Goal: Task Accomplishment & Management: Use online tool/utility

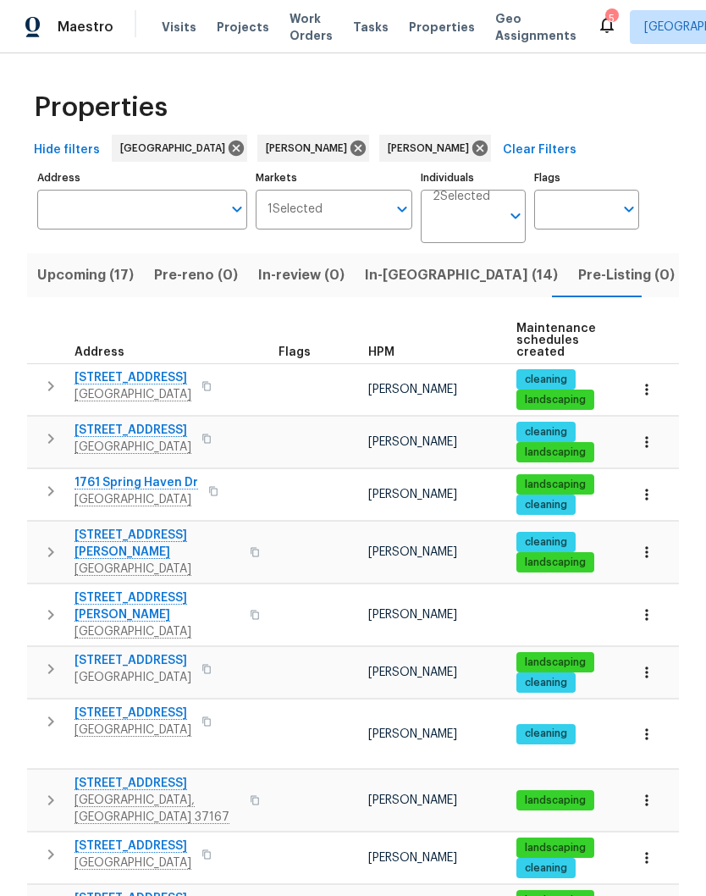
scroll to position [39, 0]
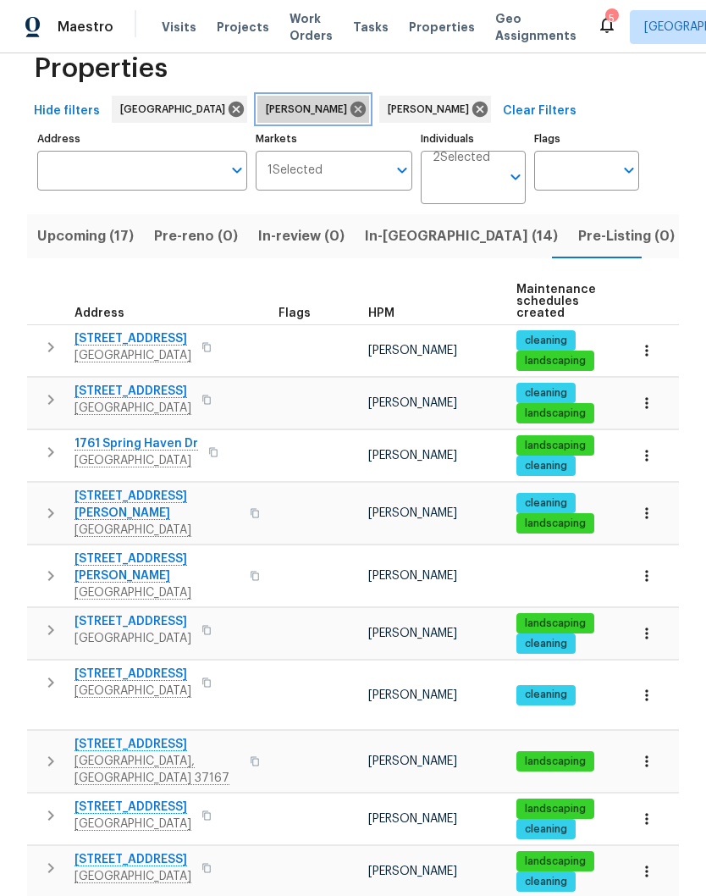
click at [351, 102] on icon at bounding box center [358, 109] width 15 height 15
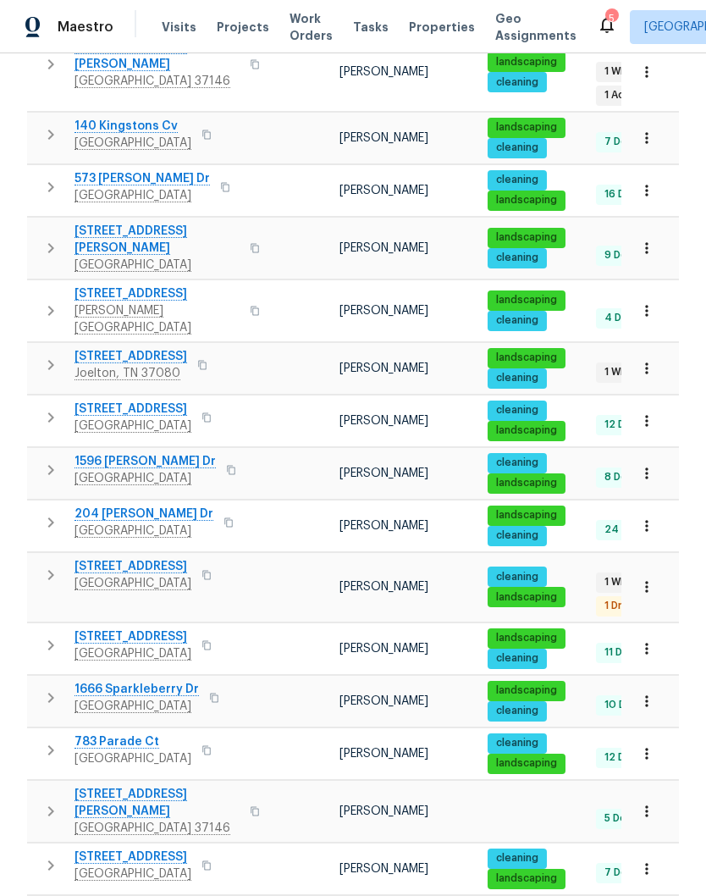
scroll to position [672, 0]
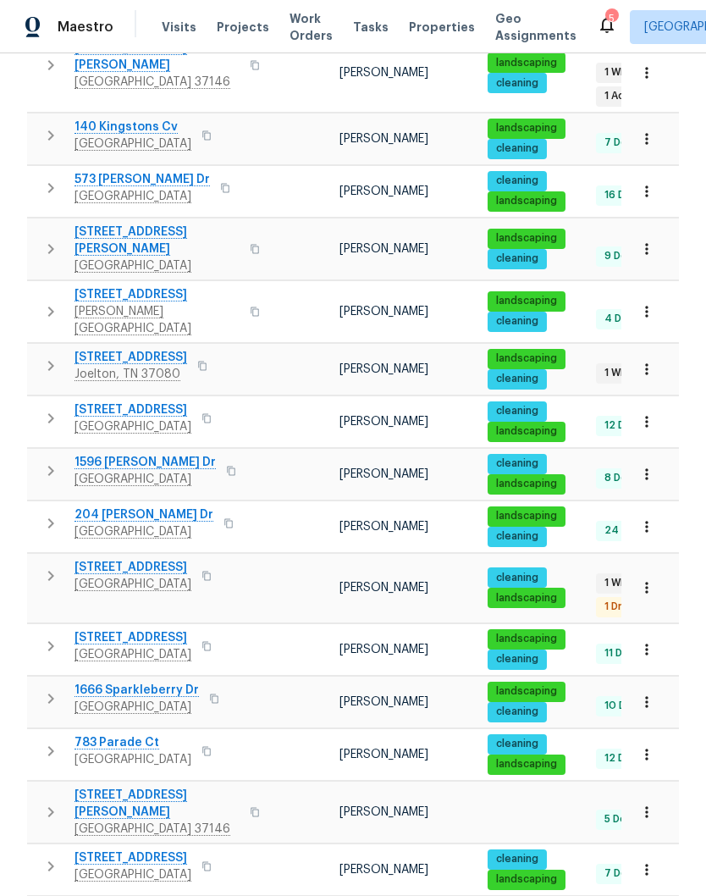
click at [140, 559] on span "2889 Sharpie Dr" at bounding box center [133, 567] width 117 height 17
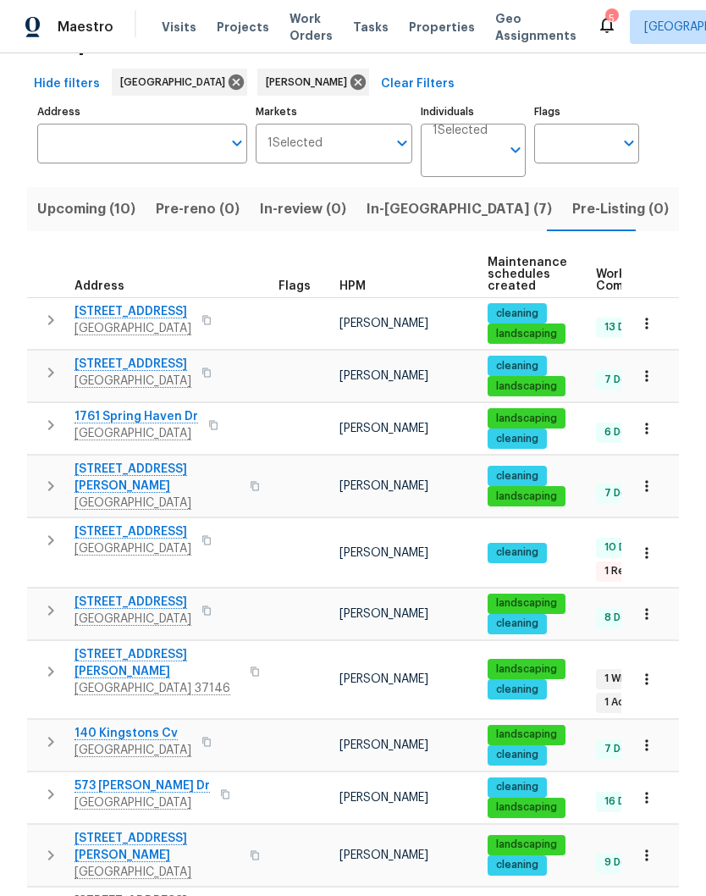
scroll to position [91, 0]
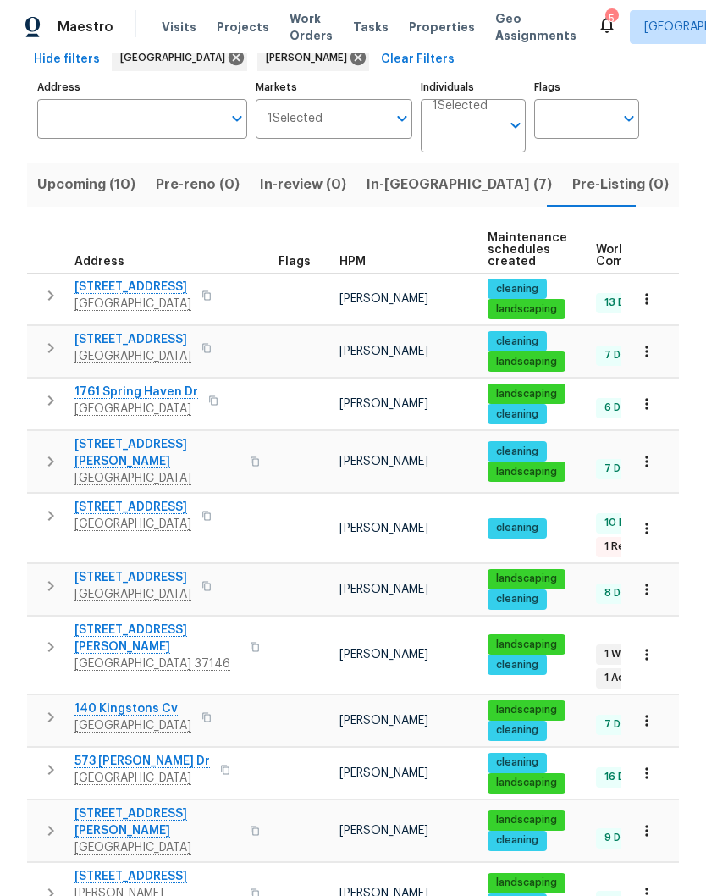
click at [137, 622] on span "108 Nancy Ave" at bounding box center [157, 639] width 165 height 34
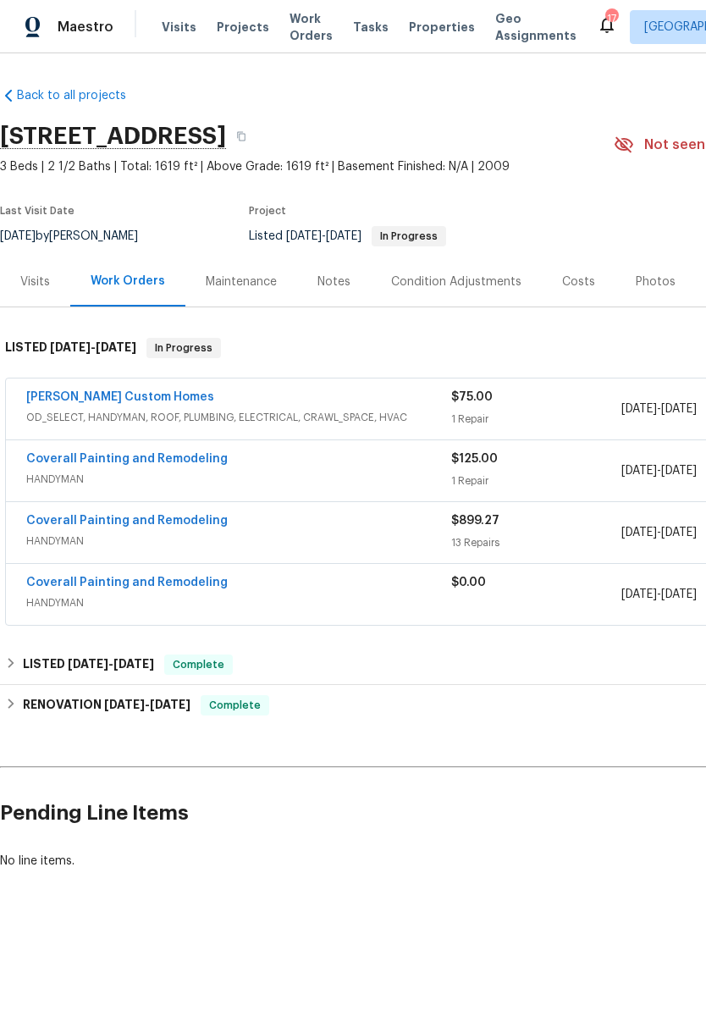
scroll to position [0, 222]
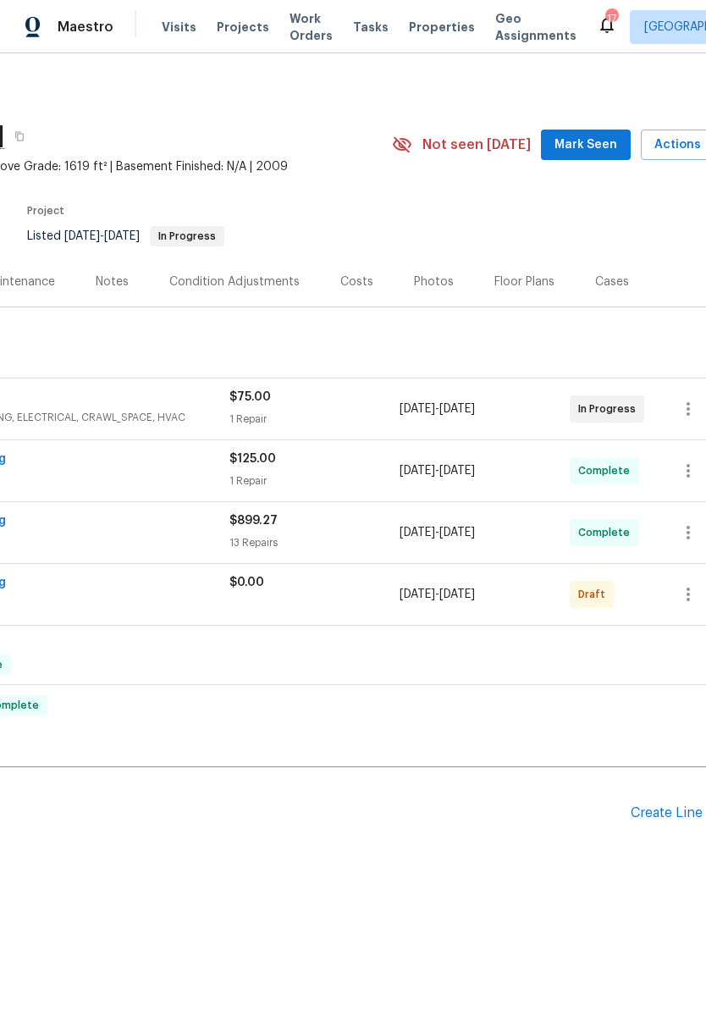
click at [600, 149] on span "Mark Seen" at bounding box center [586, 145] width 63 height 21
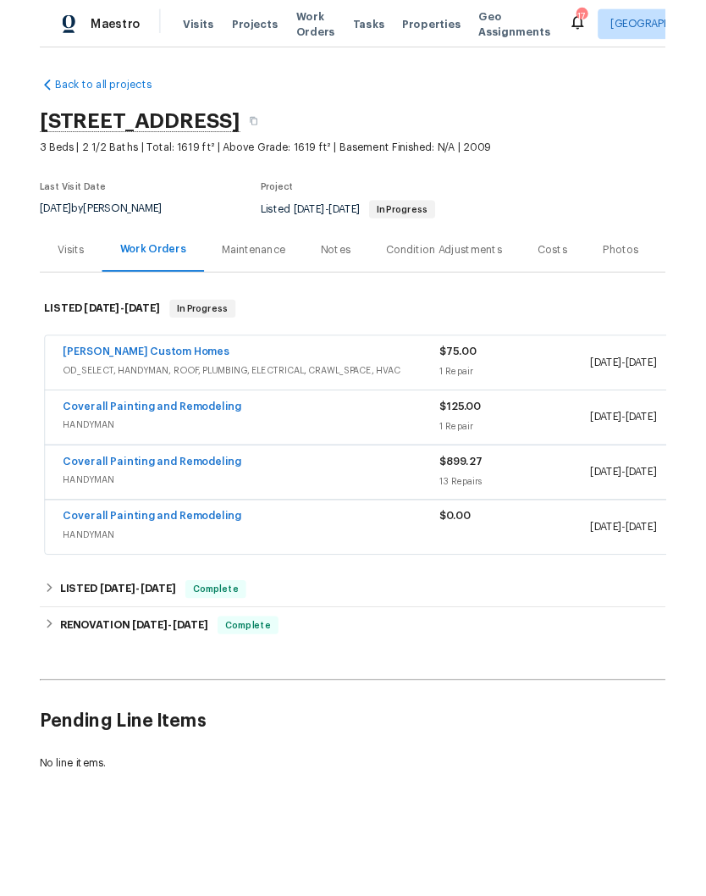
scroll to position [0, 0]
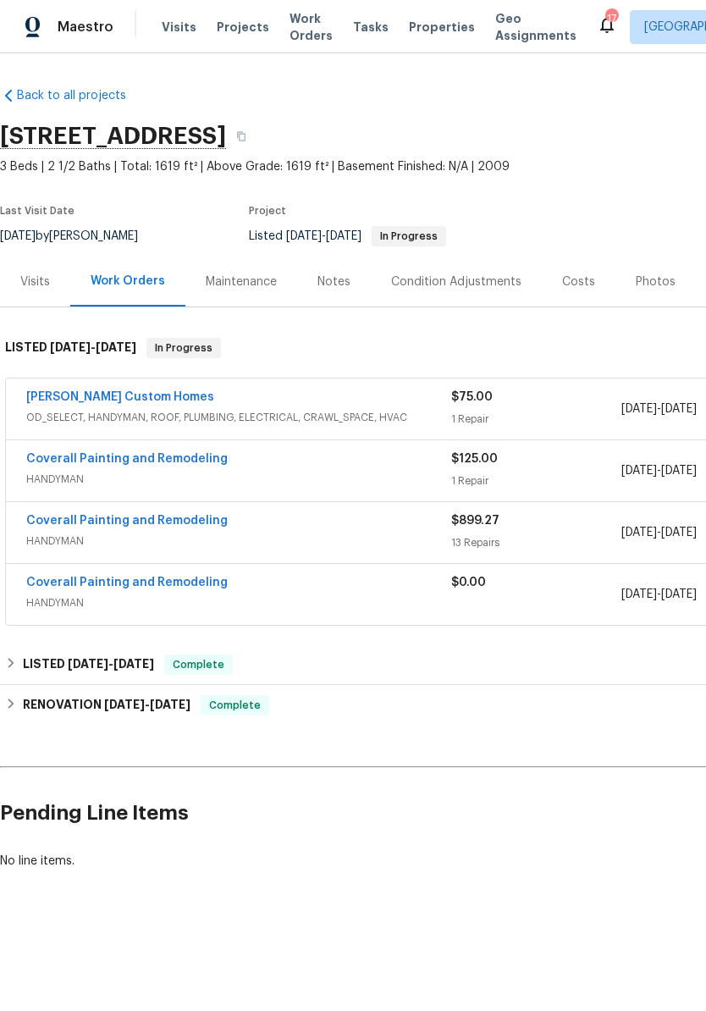
click at [341, 279] on div "Notes" at bounding box center [334, 282] width 33 height 17
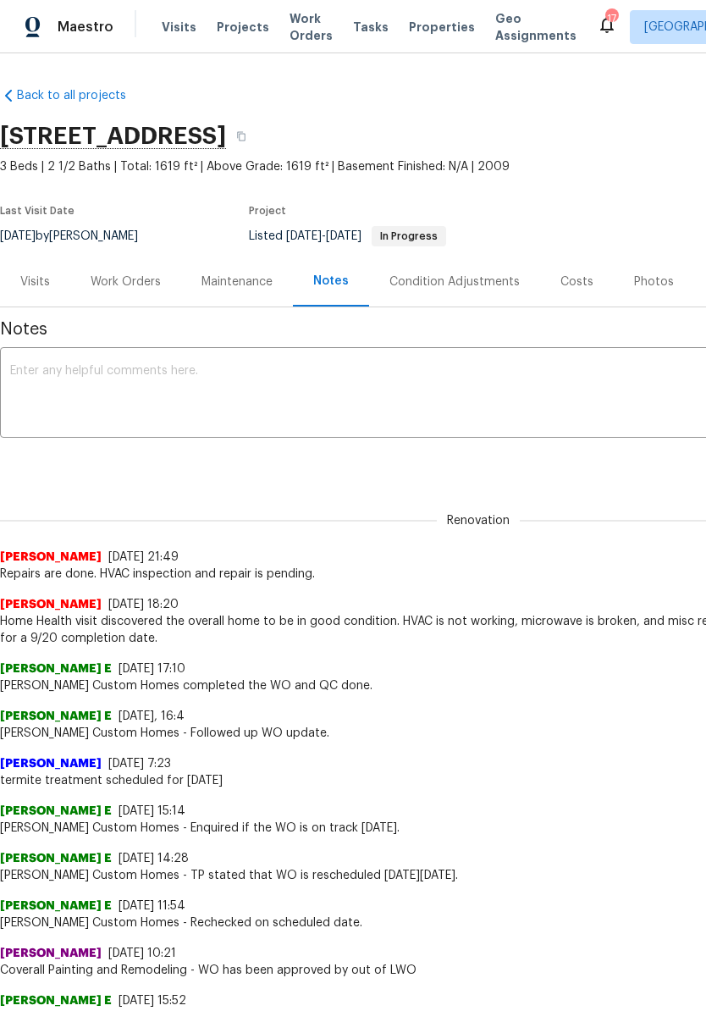
click at [339, 369] on textarea at bounding box center [478, 394] width 937 height 59
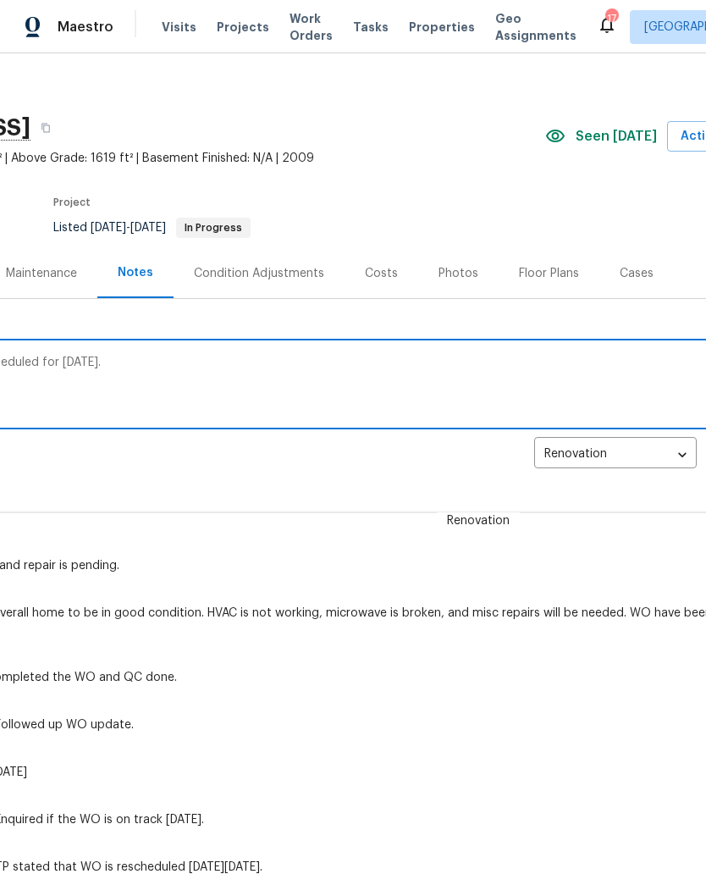
scroll to position [10, 244]
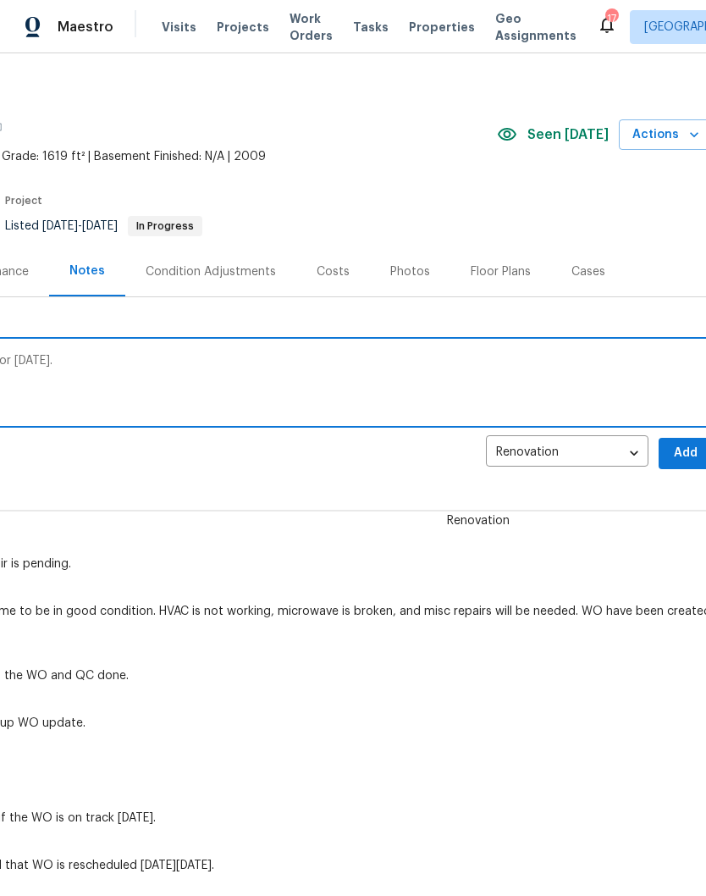
type textarea "HVAC inspection and repair is scheduled for Thursday 9/25."
click at [688, 450] on span "Add" at bounding box center [685, 453] width 27 height 21
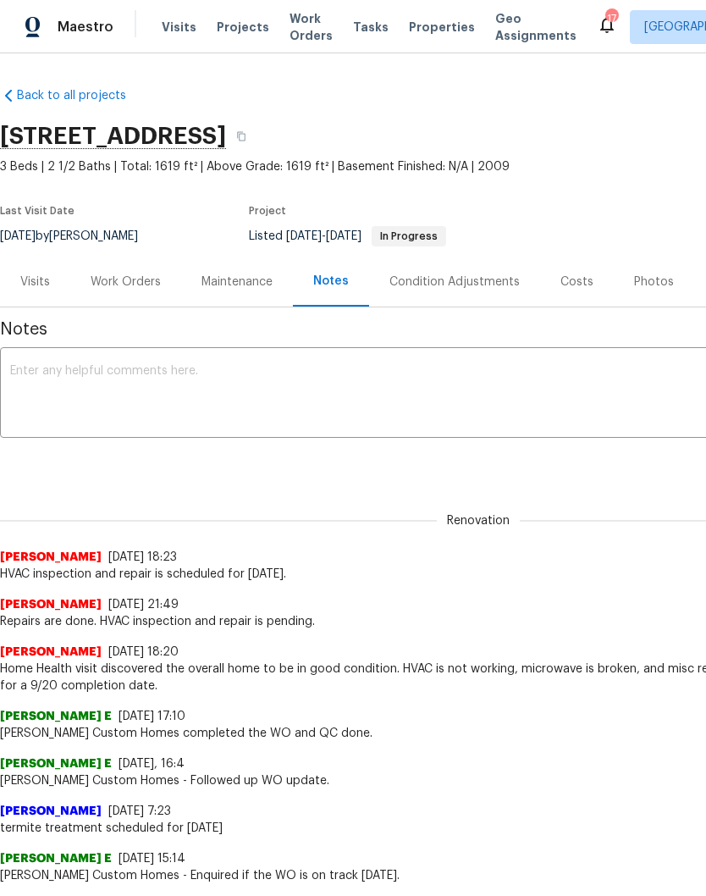
scroll to position [0, 0]
click at [135, 285] on div "Work Orders" at bounding box center [126, 282] width 70 height 17
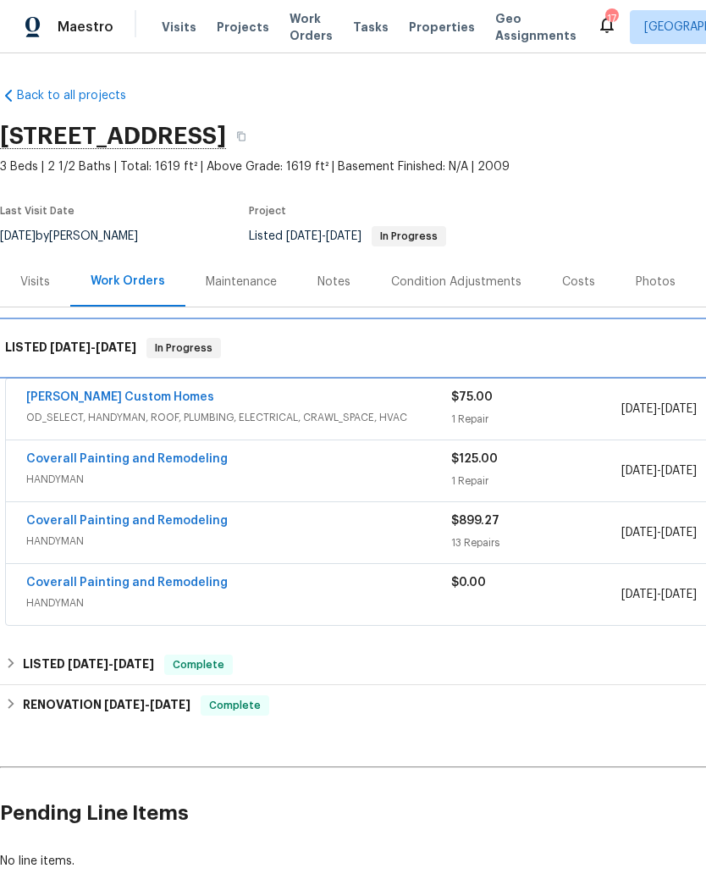
click at [132, 373] on div "LISTED 9/15/25 - 9/19/25 In Progress" at bounding box center [478, 348] width 957 height 54
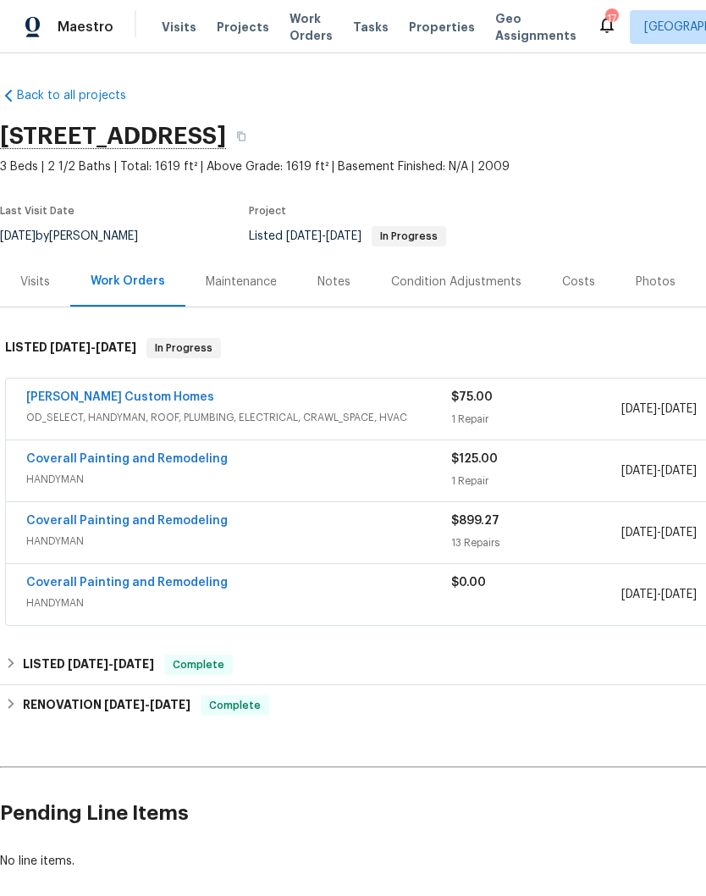
click at [131, 400] on link "[PERSON_NAME] Custom Homes" at bounding box center [120, 397] width 188 height 12
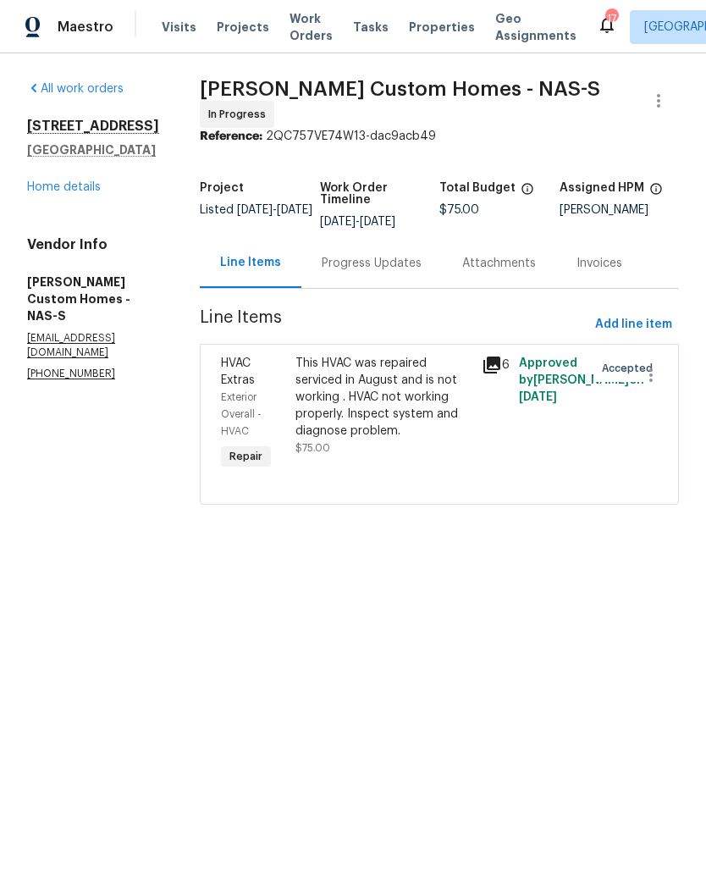
click at [422, 272] on div "Progress Updates" at bounding box center [372, 263] width 100 height 17
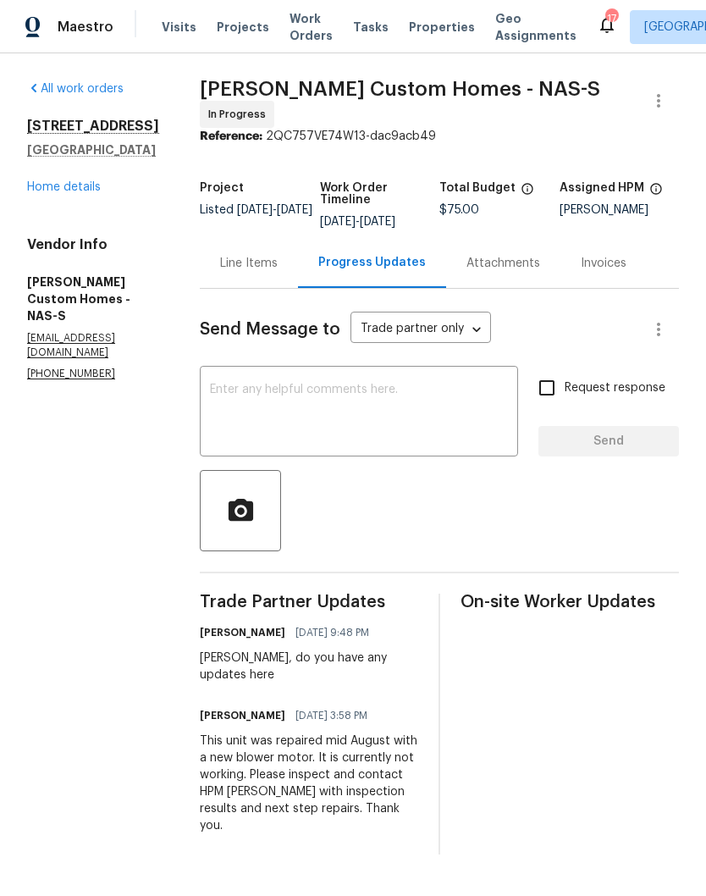
click at [448, 390] on textarea at bounding box center [359, 413] width 298 height 59
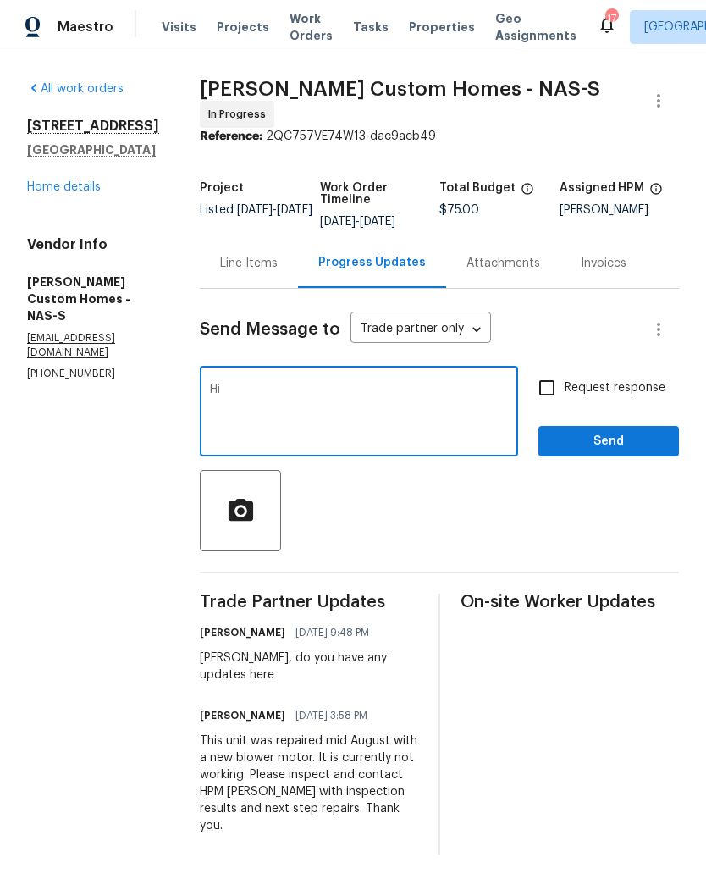
type textarea "H"
type textarea "Please update repair date. Ty"
click at [635, 442] on span "Send" at bounding box center [608, 441] width 113 height 21
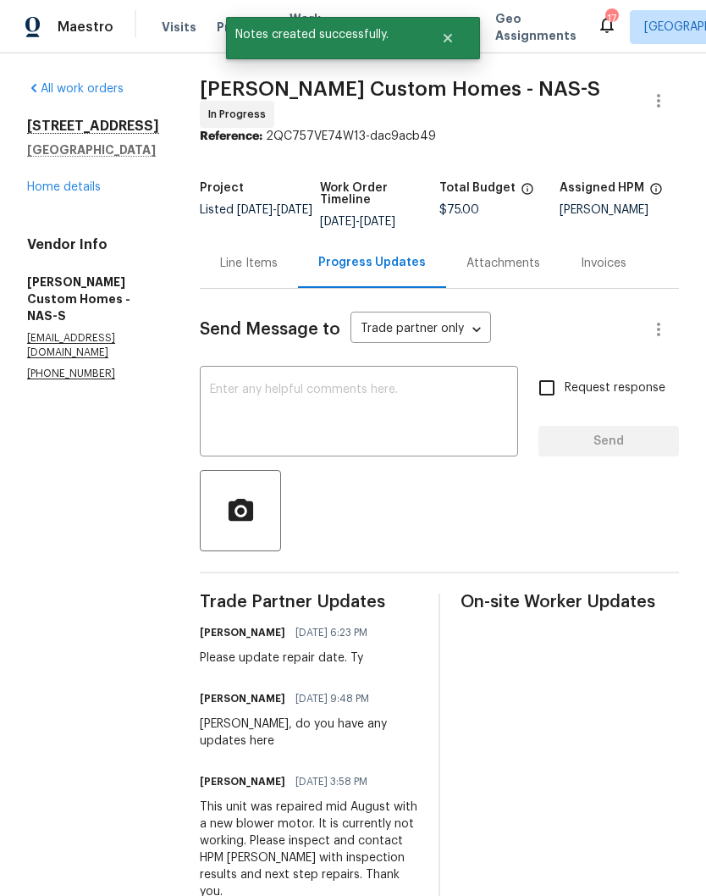
click at [69, 184] on link "Home details" at bounding box center [64, 187] width 74 height 12
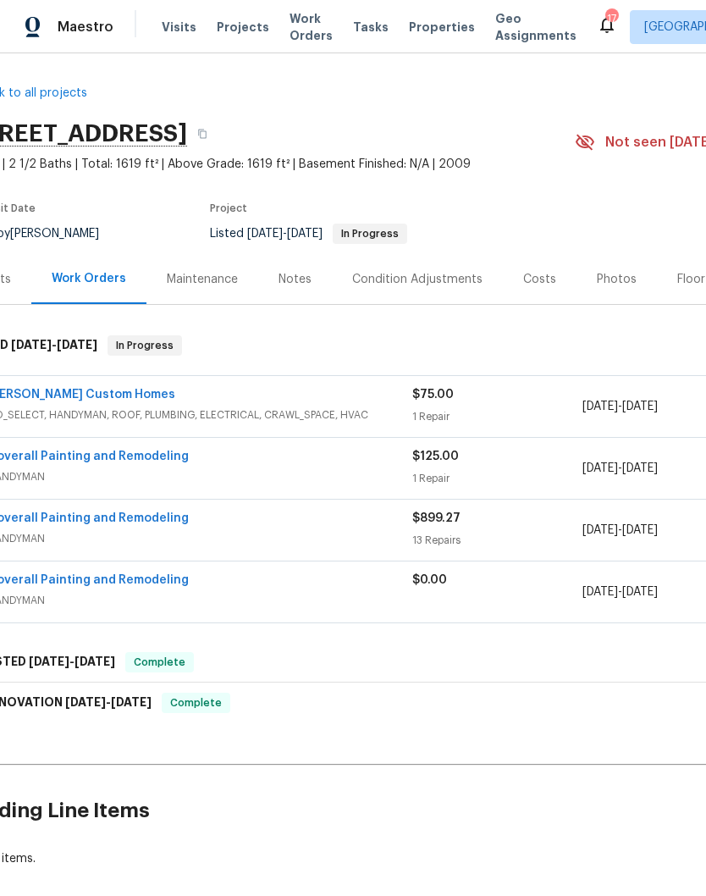
scroll to position [0, 17]
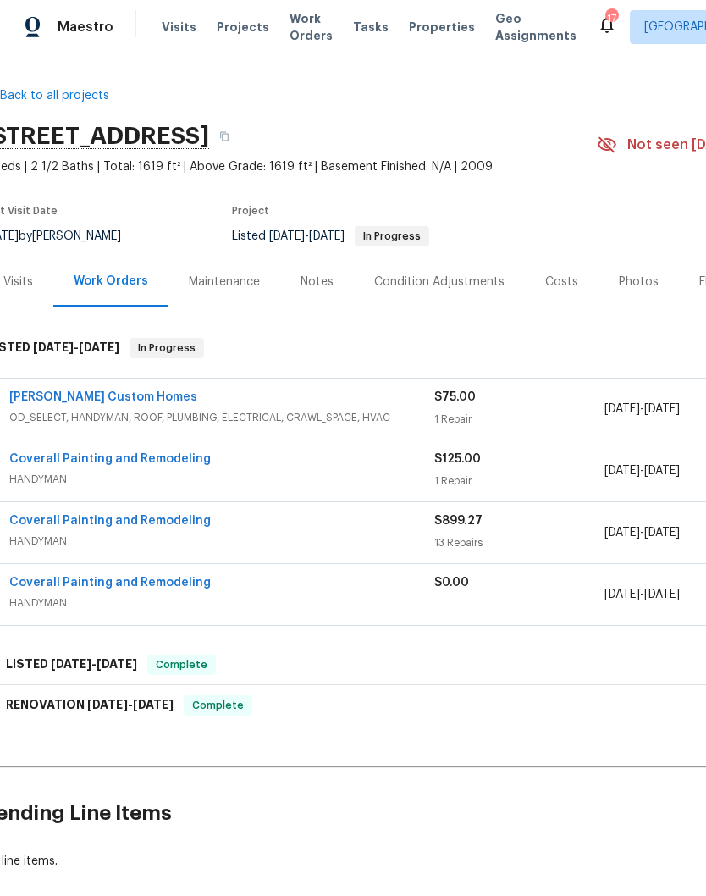
click at [141, 584] on link "Coverall Painting and Remodeling" at bounding box center [110, 583] width 202 height 12
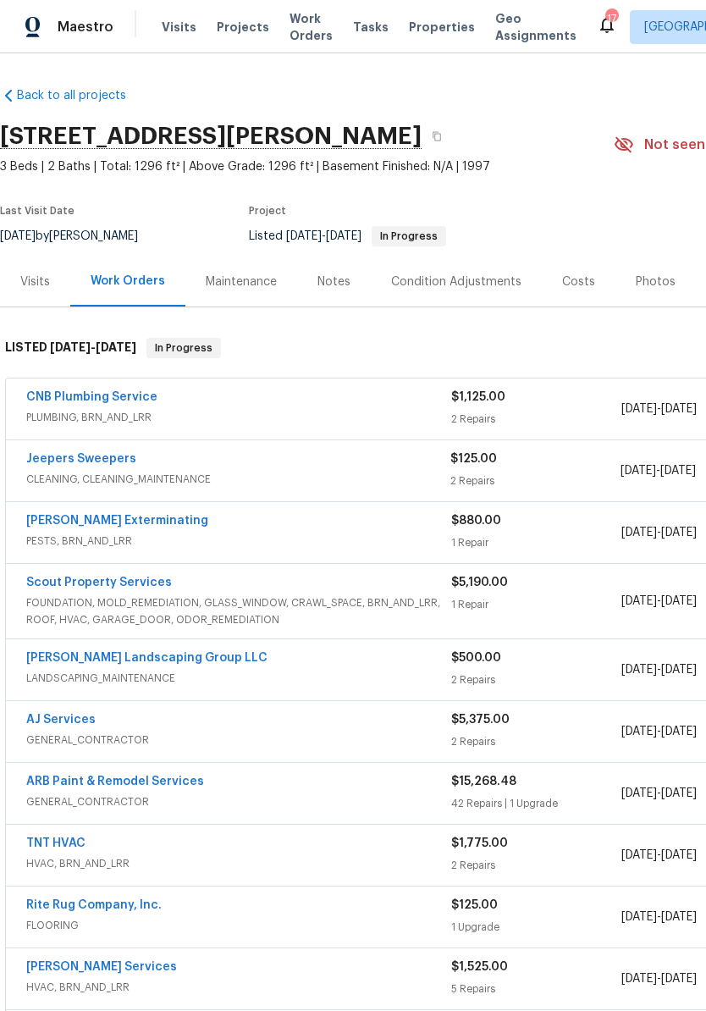
click at [123, 402] on link "CNB Plumbing Service" at bounding box center [91, 397] width 131 height 12
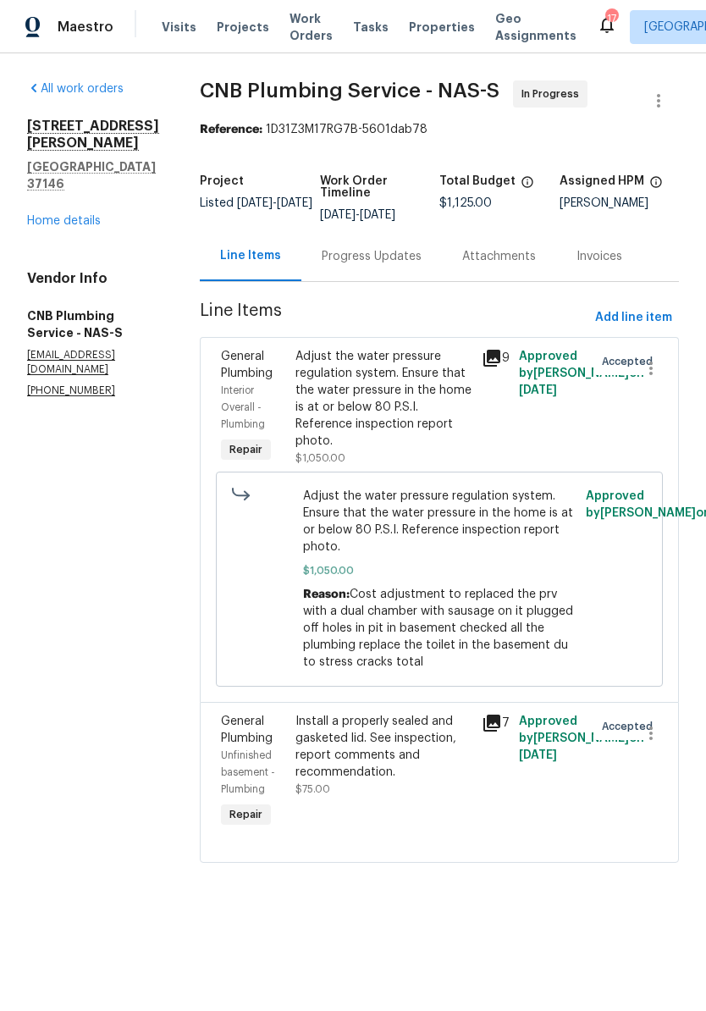
click at [406, 378] on div "Adjust the water pressure regulation system. Ensure that the water pressure in …" at bounding box center [384, 399] width 176 height 102
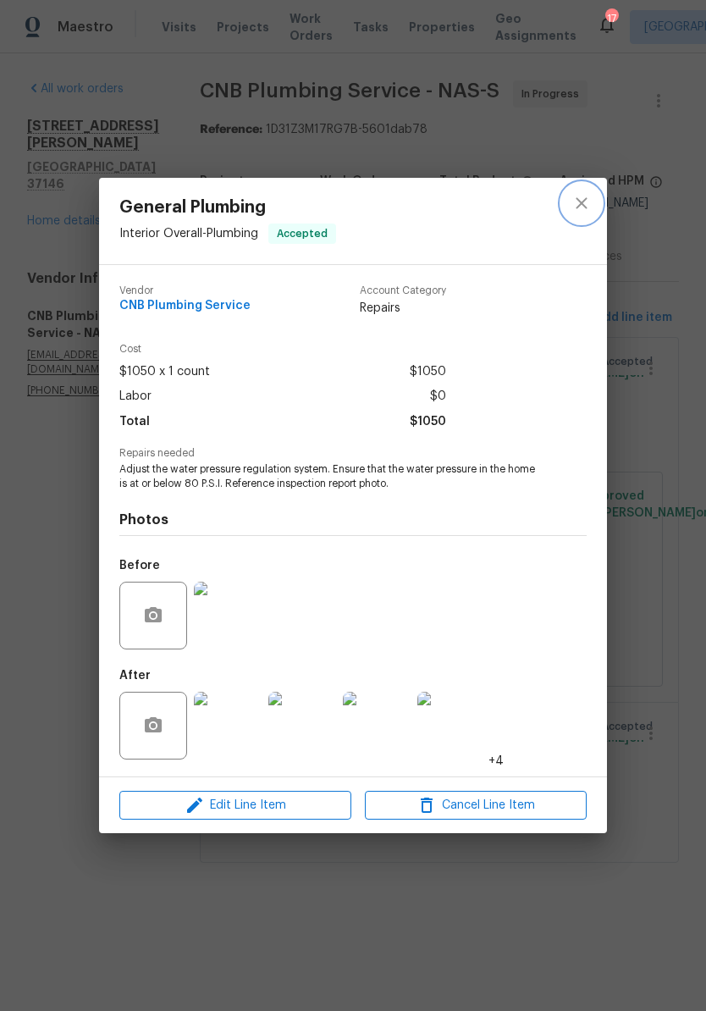
click at [578, 213] on button "close" at bounding box center [581, 203] width 41 height 41
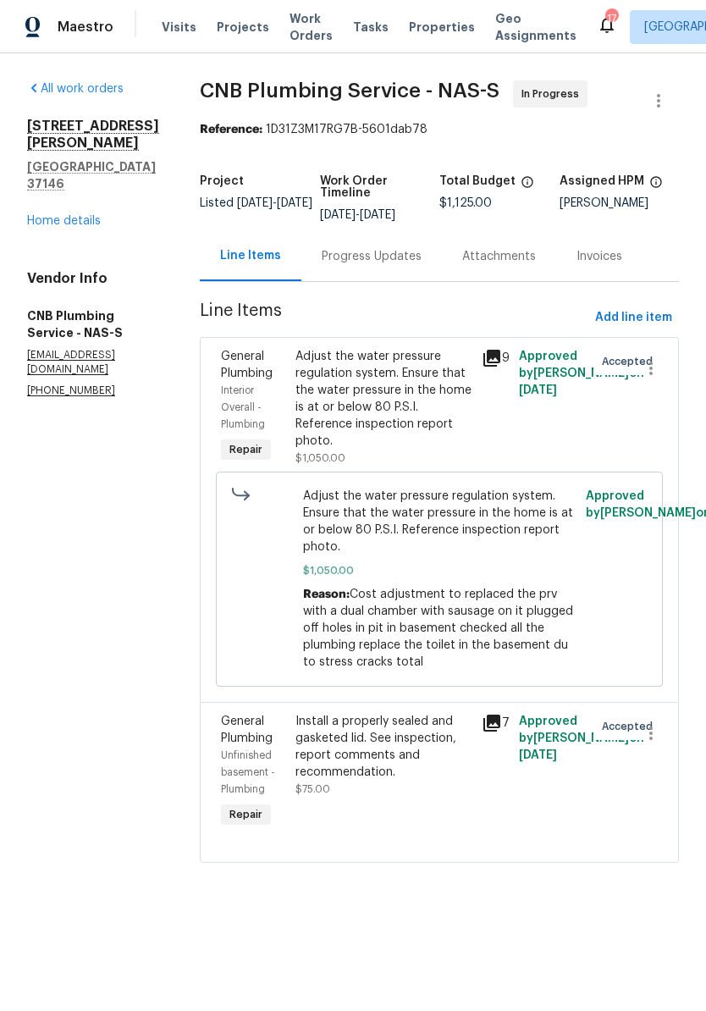
click at [410, 265] on div "Progress Updates" at bounding box center [372, 256] width 100 height 17
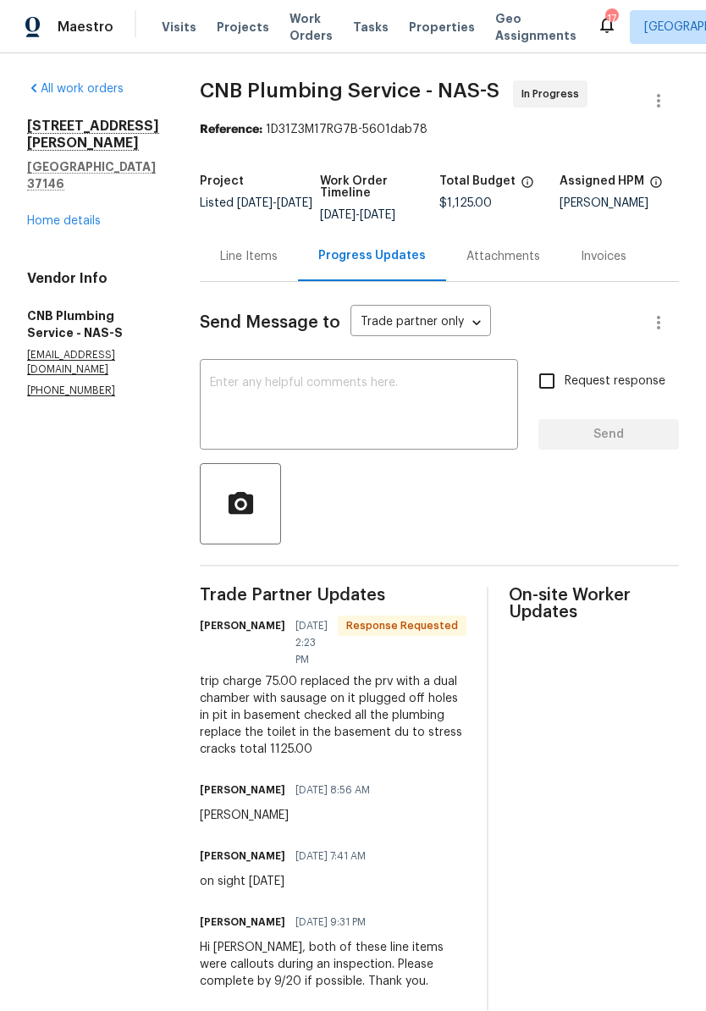
click at [278, 265] on div "Line Items" at bounding box center [249, 256] width 58 height 17
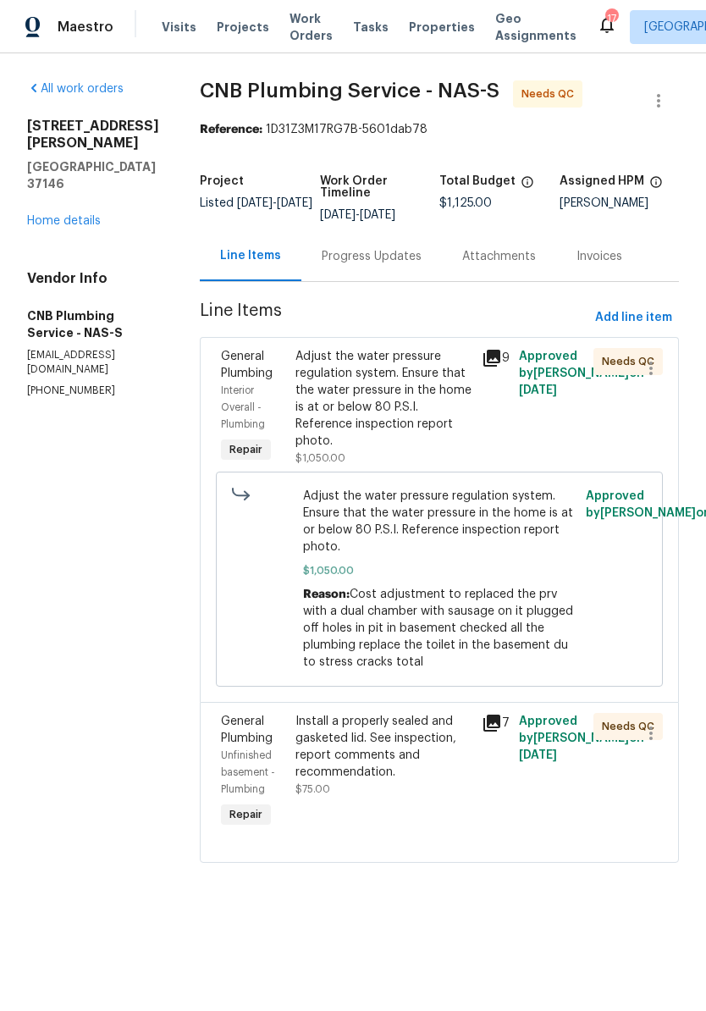
click at [406, 385] on div "Adjust the water pressure regulation system. Ensure that the water pressure in …" at bounding box center [384, 399] width 176 height 102
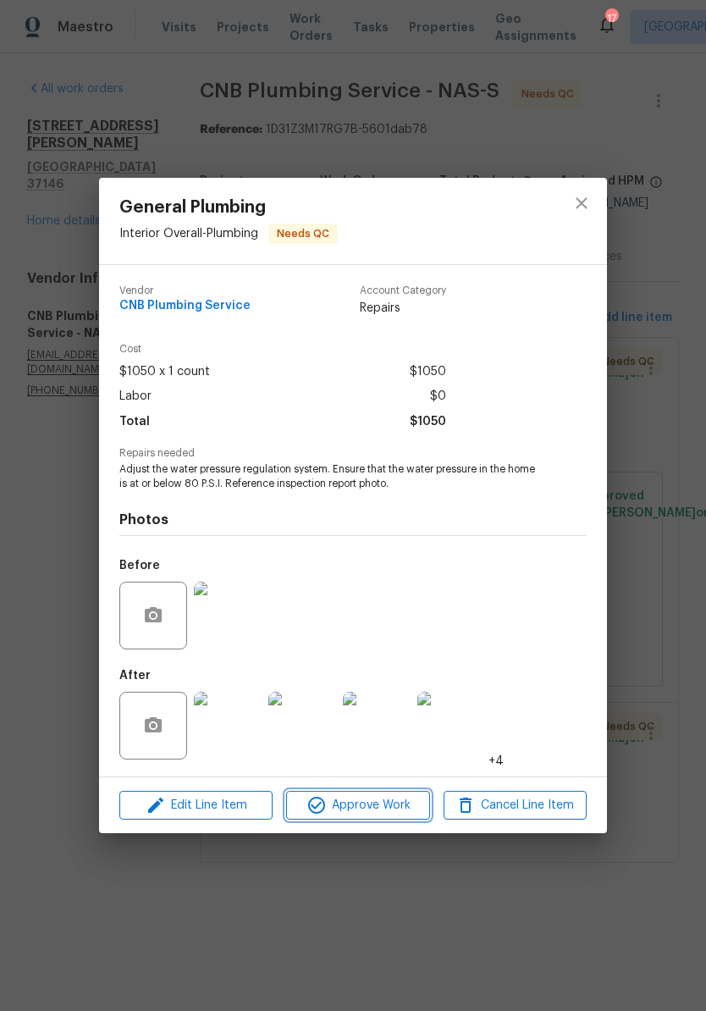
click at [376, 809] on span "Approve Work" at bounding box center [357, 805] width 133 height 21
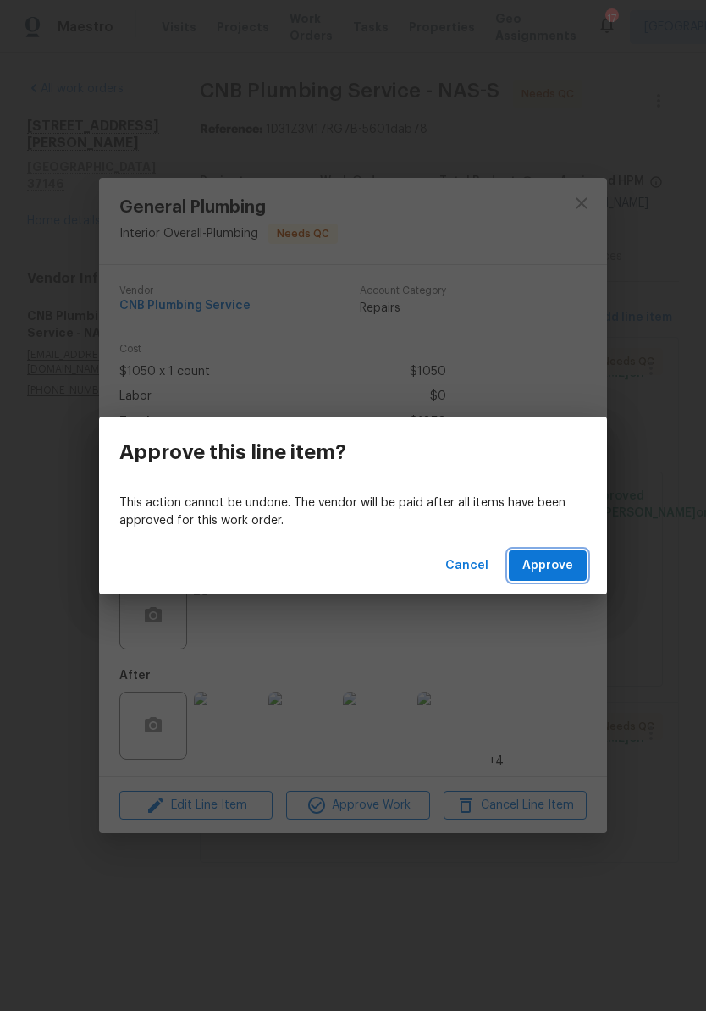
click at [556, 570] on span "Approve" at bounding box center [547, 566] width 51 height 21
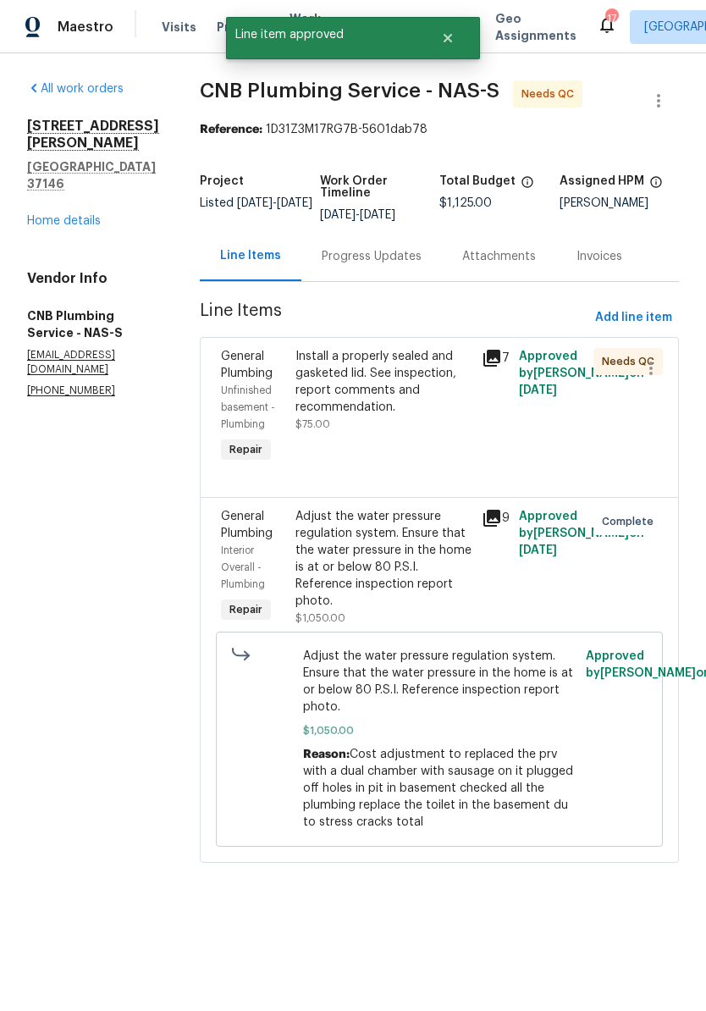
click at [396, 372] on div "Install a properly sealed and gasketed lid. See inspection, report comments and…" at bounding box center [384, 382] width 176 height 68
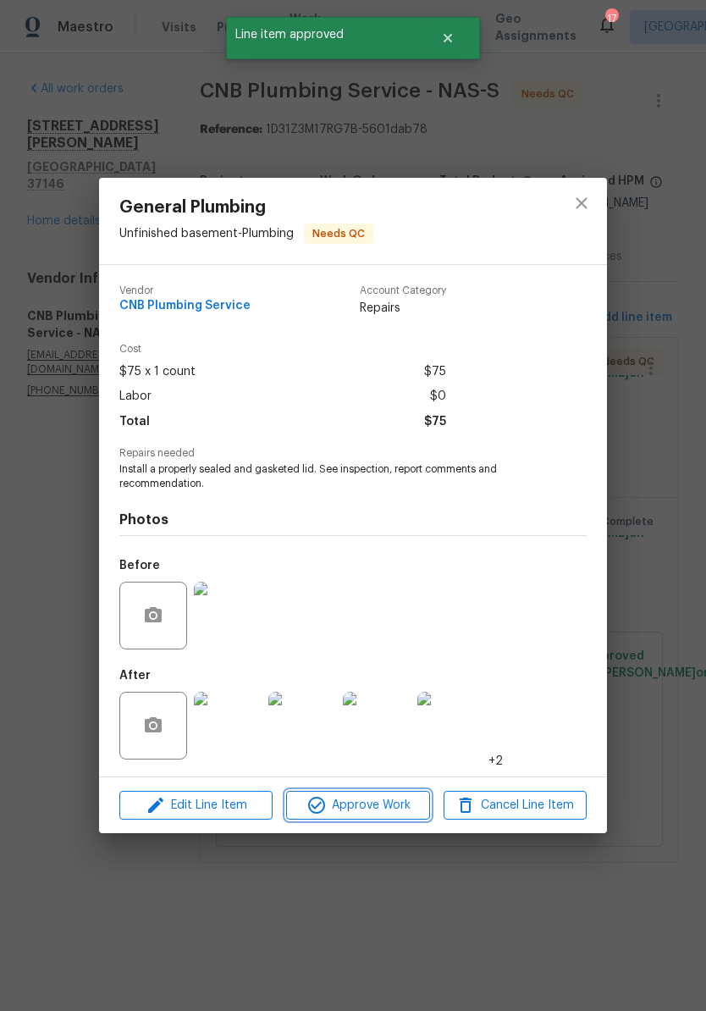
click at [379, 818] on button "Approve Work" at bounding box center [357, 806] width 143 height 30
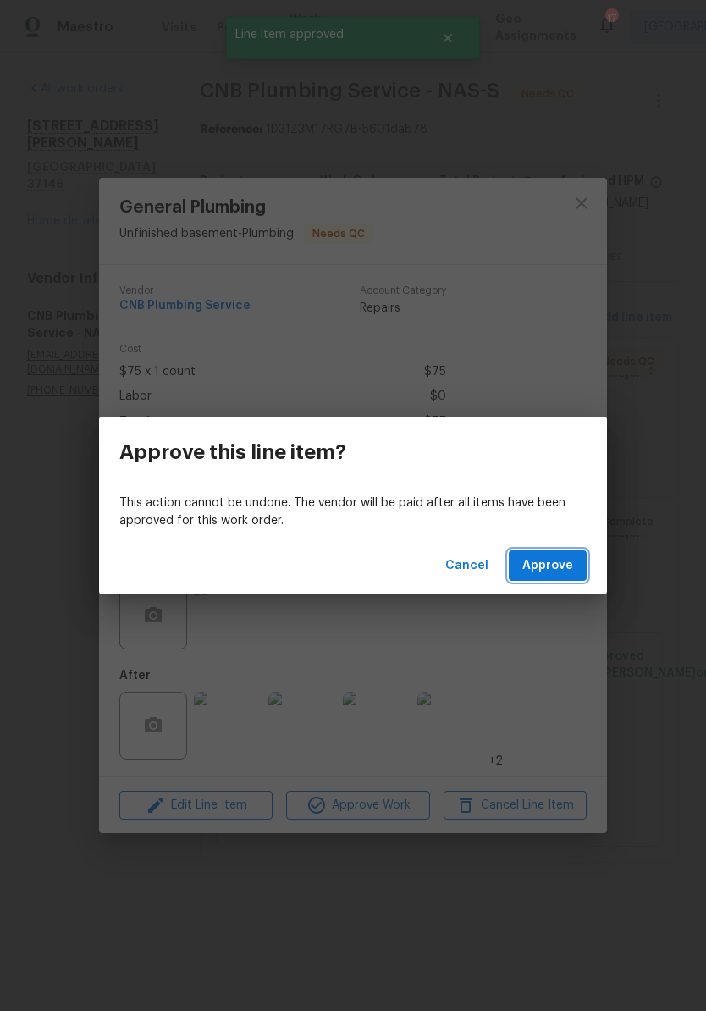
click at [551, 570] on span "Approve" at bounding box center [547, 566] width 51 height 21
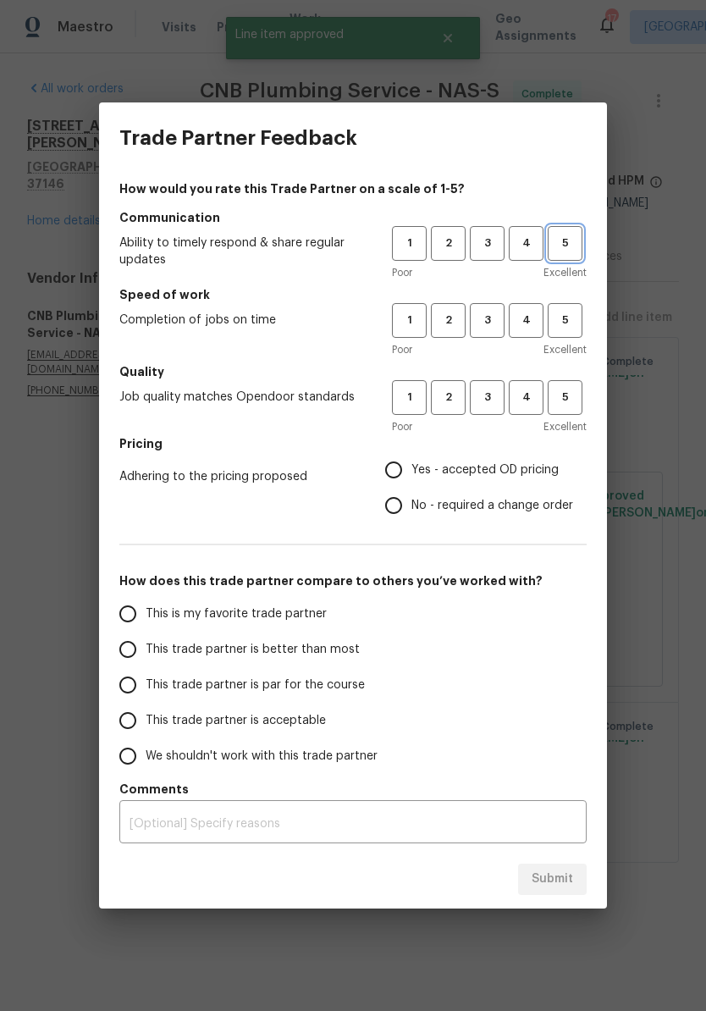
click at [570, 249] on span "5" at bounding box center [565, 243] width 31 height 19
click at [571, 329] on span "5" at bounding box center [565, 320] width 31 height 19
click at [571, 401] on span "5" at bounding box center [565, 397] width 31 height 19
click at [399, 474] on input "Yes - accepted OD pricing" at bounding box center [394, 470] width 36 height 36
radio input "true"
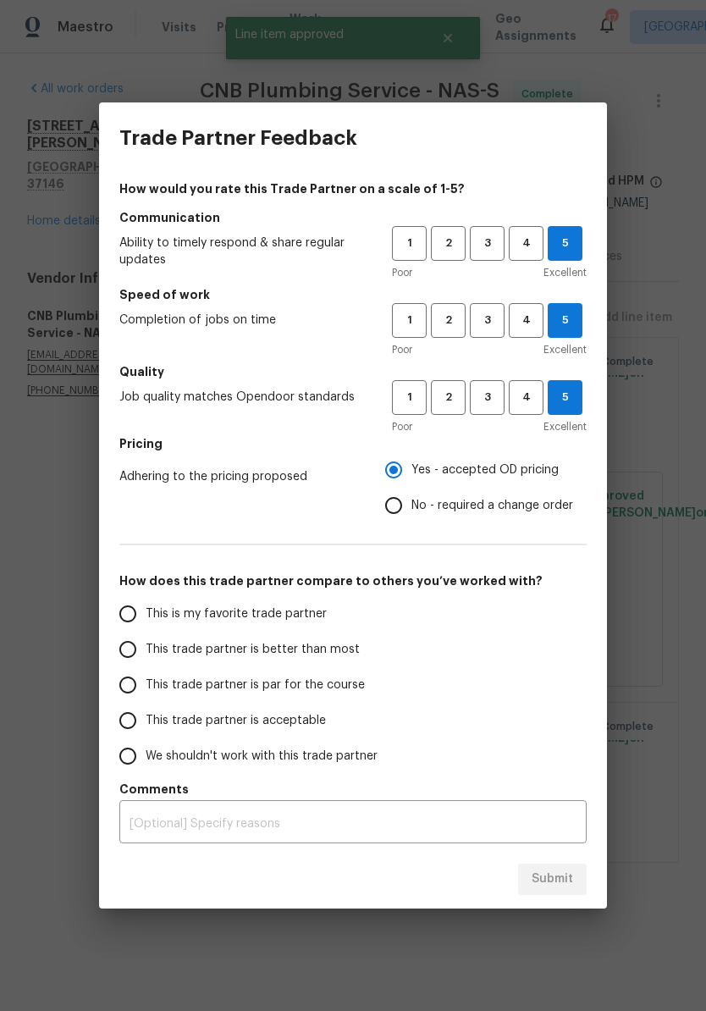
click at [141, 616] on input "This is my favorite trade partner" at bounding box center [128, 614] width 36 height 36
click at [564, 872] on span "Submit" at bounding box center [552, 879] width 41 height 21
radio input "true"
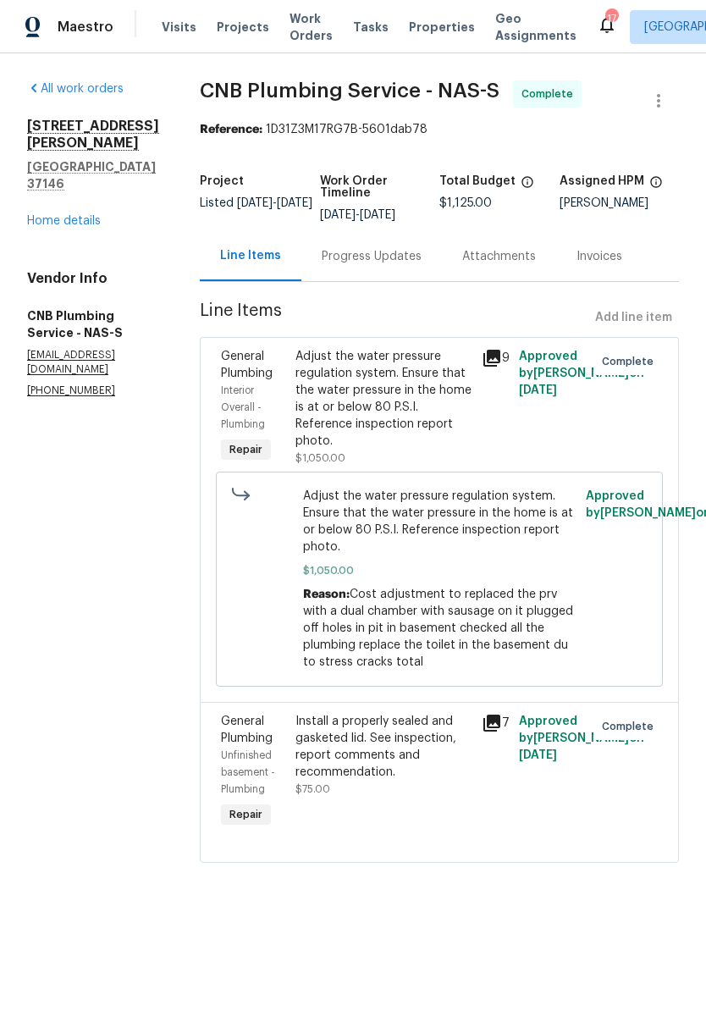
click at [450, 379] on div "Adjust the water pressure regulation system. Ensure that the water pressure in …" at bounding box center [384, 399] width 176 height 102
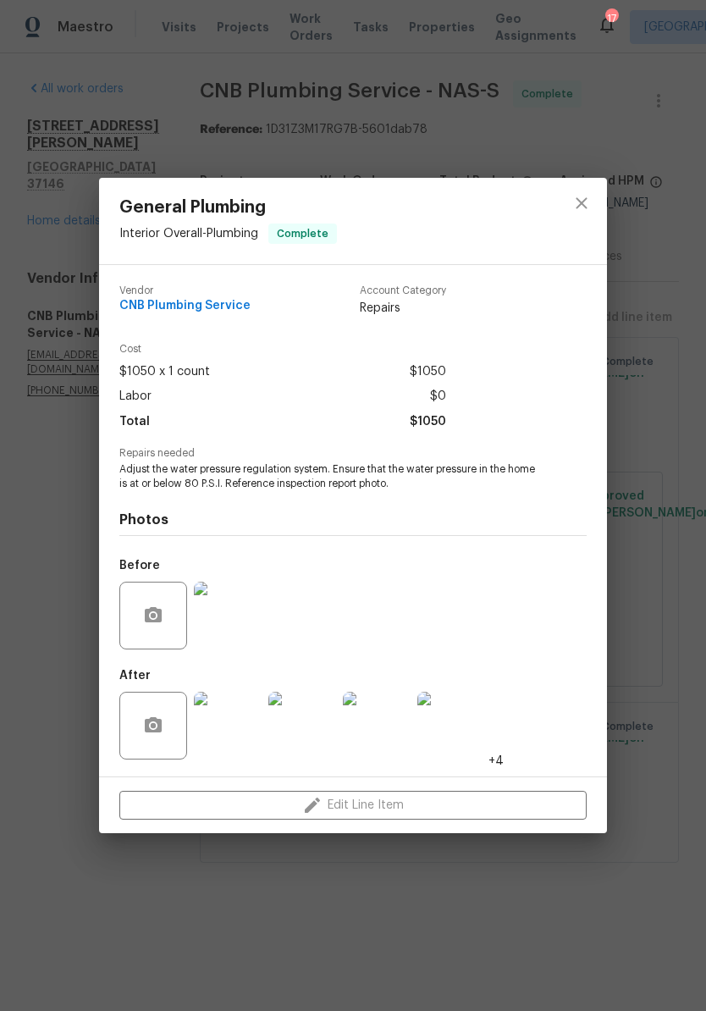
click at [393, 737] on img at bounding box center [377, 726] width 68 height 68
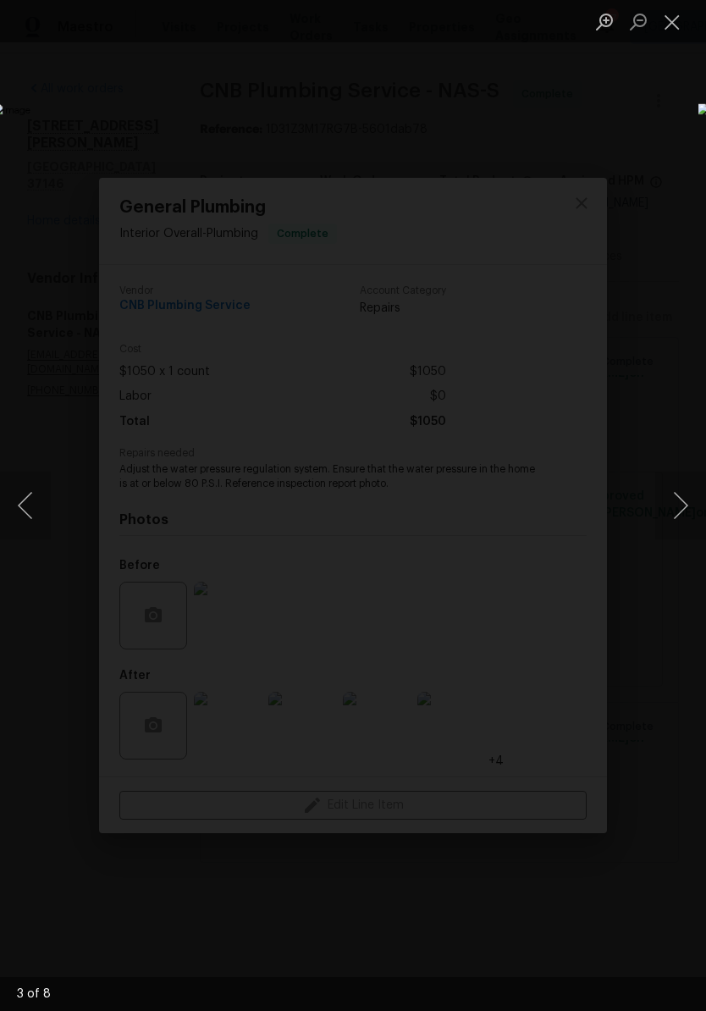
click at [677, 507] on button "Next image" at bounding box center [680, 506] width 51 height 68
click at [675, 24] on button "Close lightbox" at bounding box center [672, 22] width 34 height 30
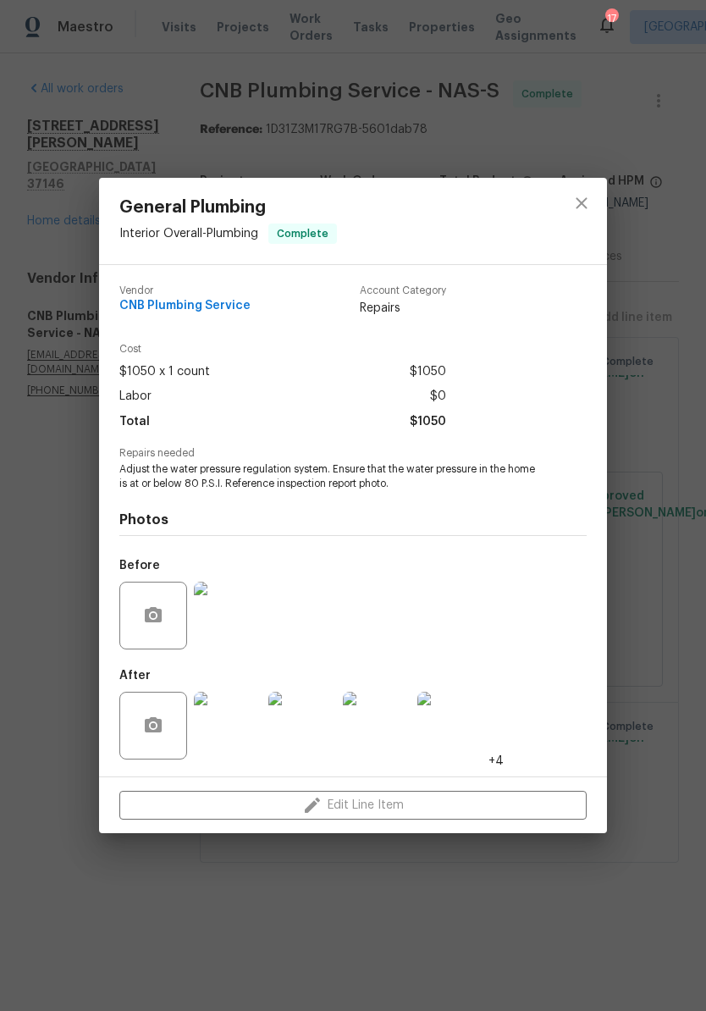
click at [240, 634] on img at bounding box center [228, 616] width 68 height 68
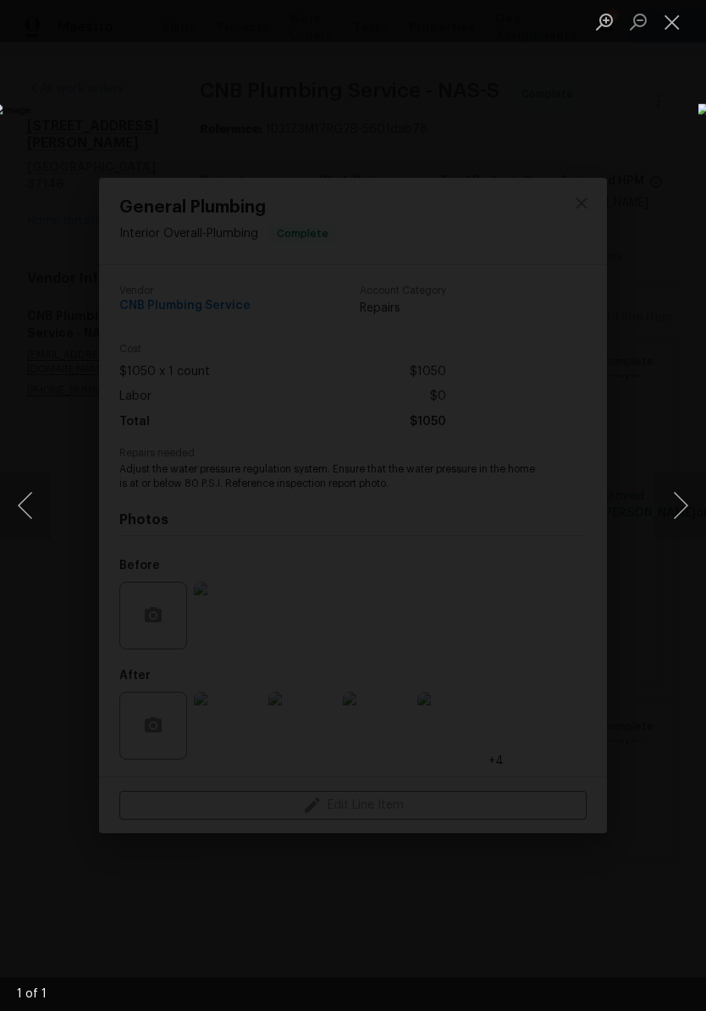
click at [554, 146] on img "Lightbox" at bounding box center [272, 505] width 561 height 804
click at [554, 145] on img "Lightbox" at bounding box center [272, 505] width 561 height 804
click at [554, 133] on img "Lightbox" at bounding box center [272, 505] width 561 height 804
click at [677, 19] on button "Close lightbox" at bounding box center [672, 22] width 34 height 30
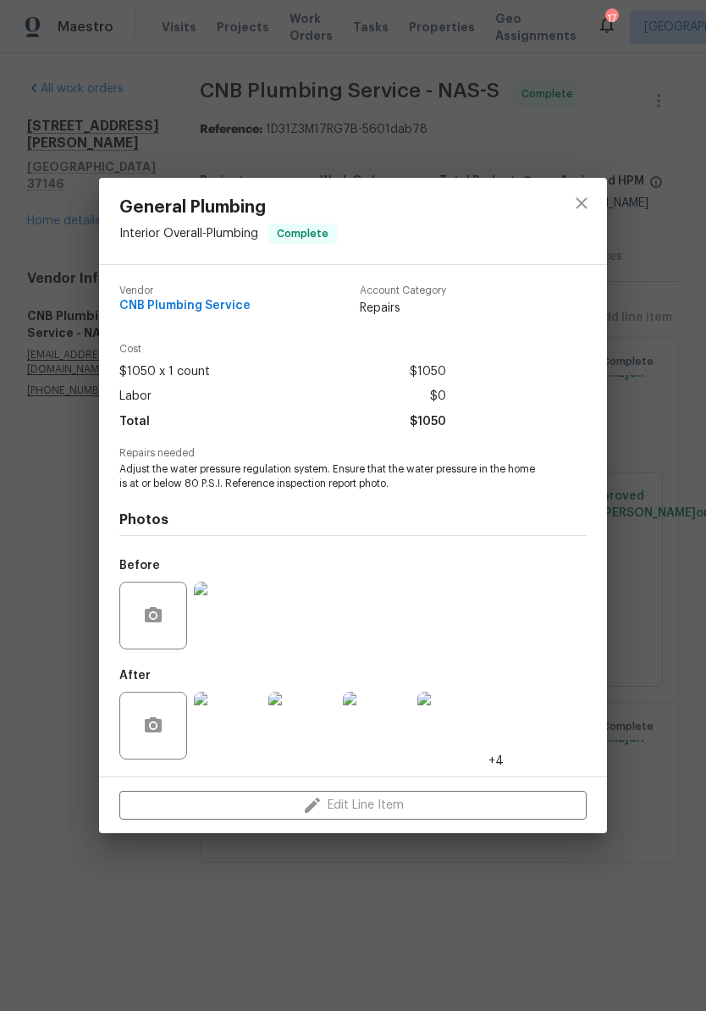
click at [244, 636] on img at bounding box center [228, 616] width 68 height 68
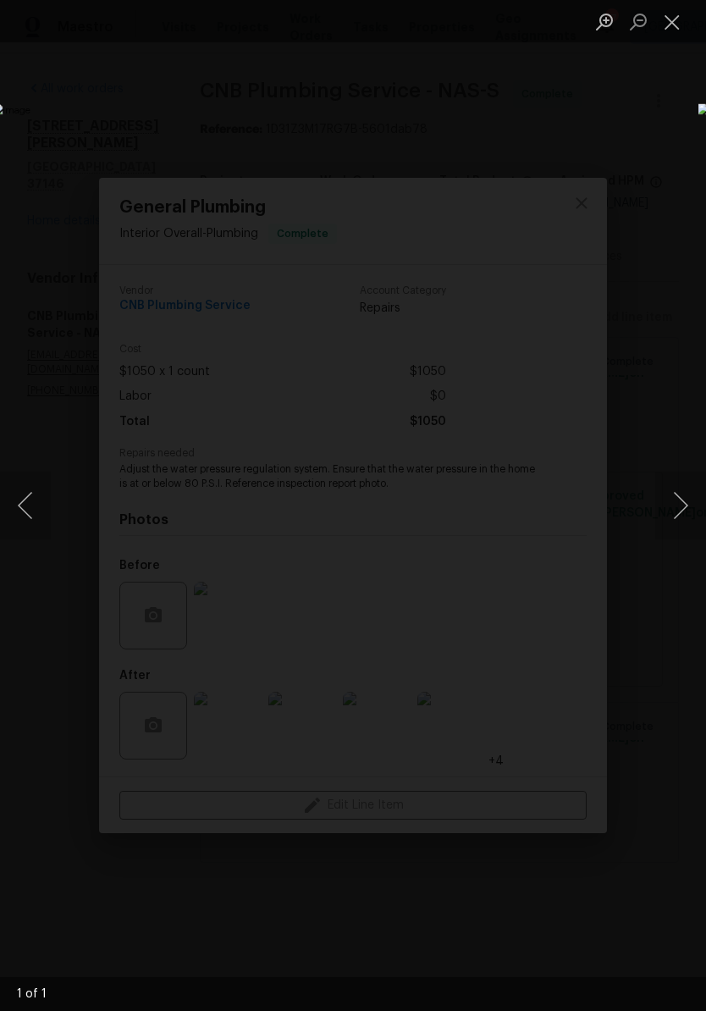
click at [679, 21] on button "Close lightbox" at bounding box center [672, 22] width 34 height 30
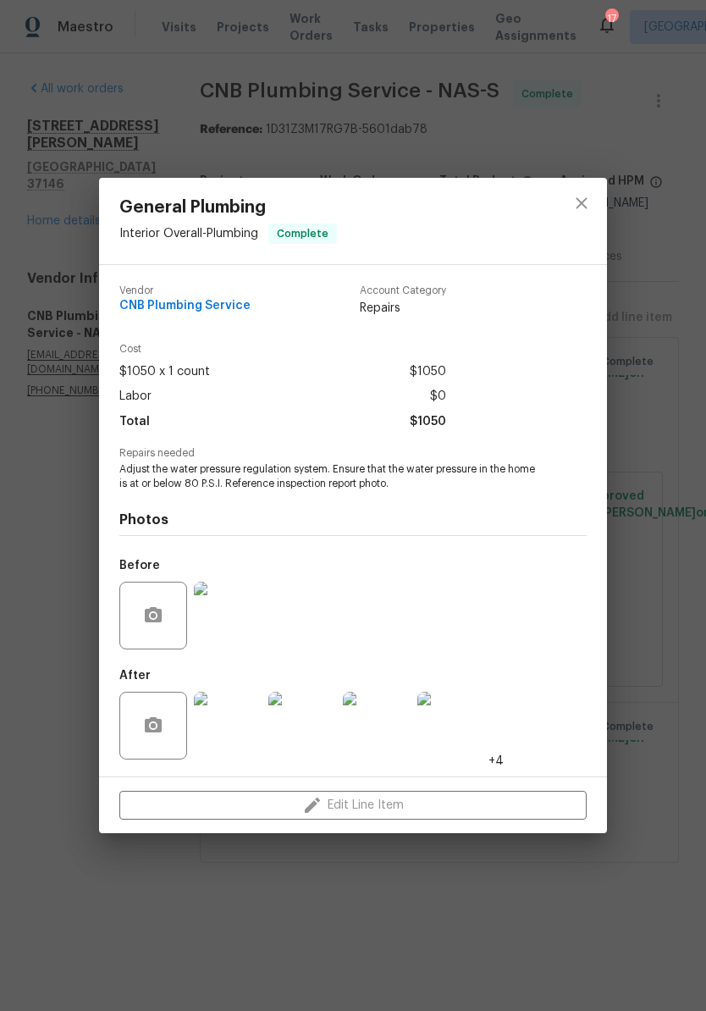
click at [387, 738] on img at bounding box center [377, 726] width 68 height 68
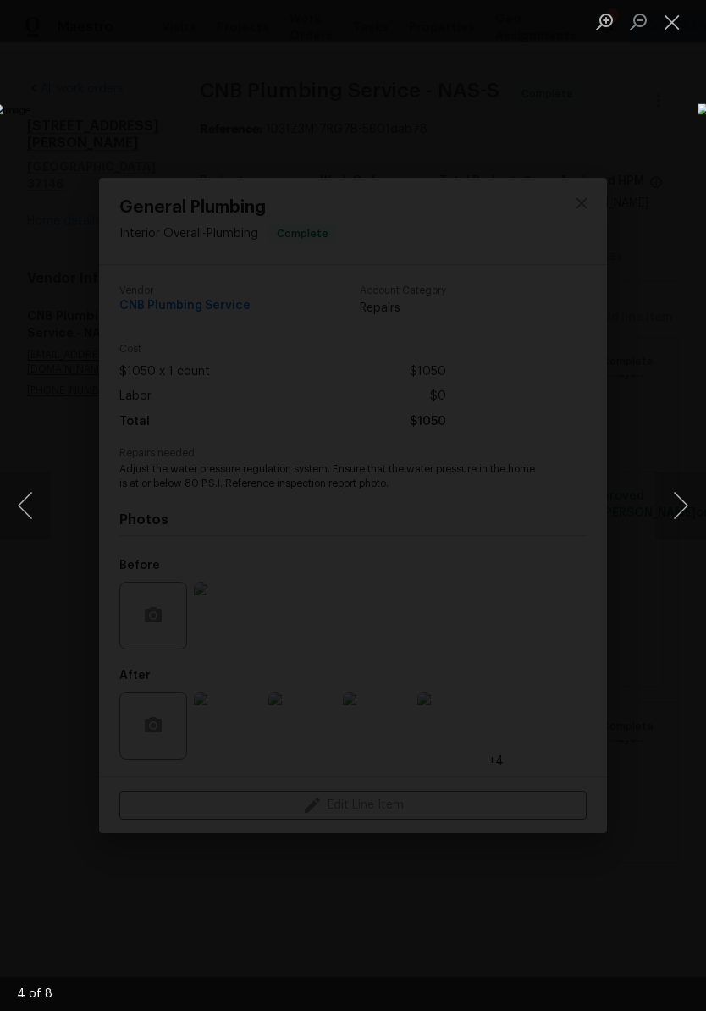
click at [680, 508] on button "Next image" at bounding box center [680, 506] width 51 height 68
click at [686, 505] on button "Next image" at bounding box center [680, 506] width 51 height 68
click at [686, 511] on button "Next image" at bounding box center [680, 506] width 51 height 68
click at [684, 509] on button "Next image" at bounding box center [680, 506] width 51 height 68
click at [681, 512] on button "Next image" at bounding box center [680, 506] width 51 height 68
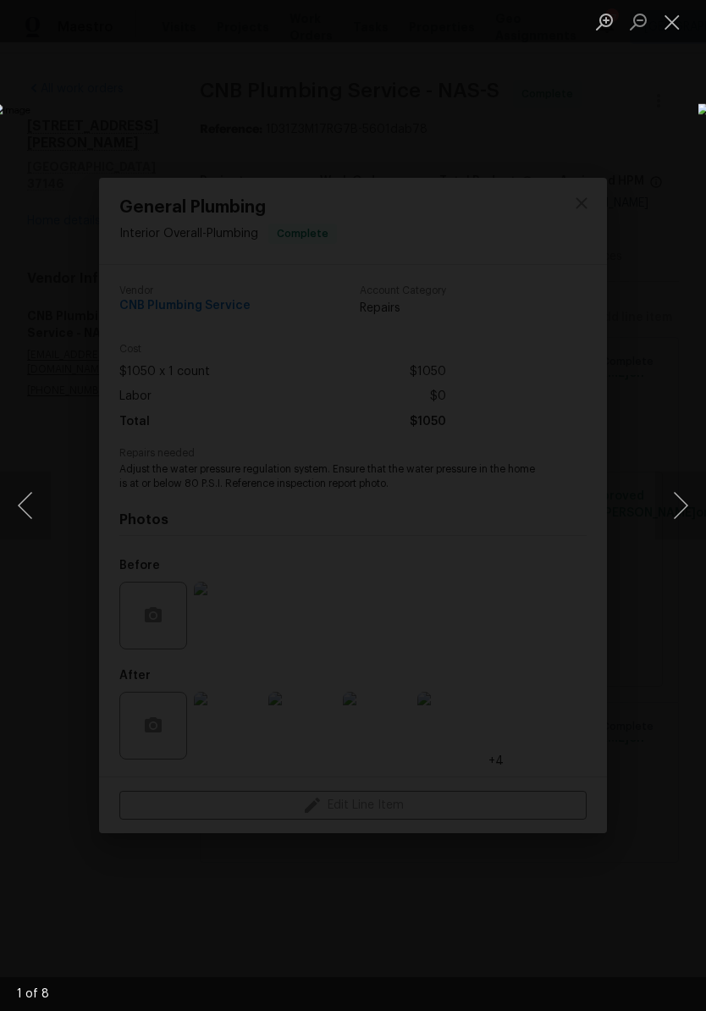
click at [681, 512] on button "Next image" at bounding box center [680, 506] width 51 height 68
click at [681, 511] on button "Next image" at bounding box center [680, 506] width 51 height 68
click at [34, 507] on button "Previous image" at bounding box center [25, 506] width 51 height 68
click at [685, 509] on button "Next image" at bounding box center [680, 506] width 51 height 68
click at [688, 507] on button "Next image" at bounding box center [680, 506] width 51 height 68
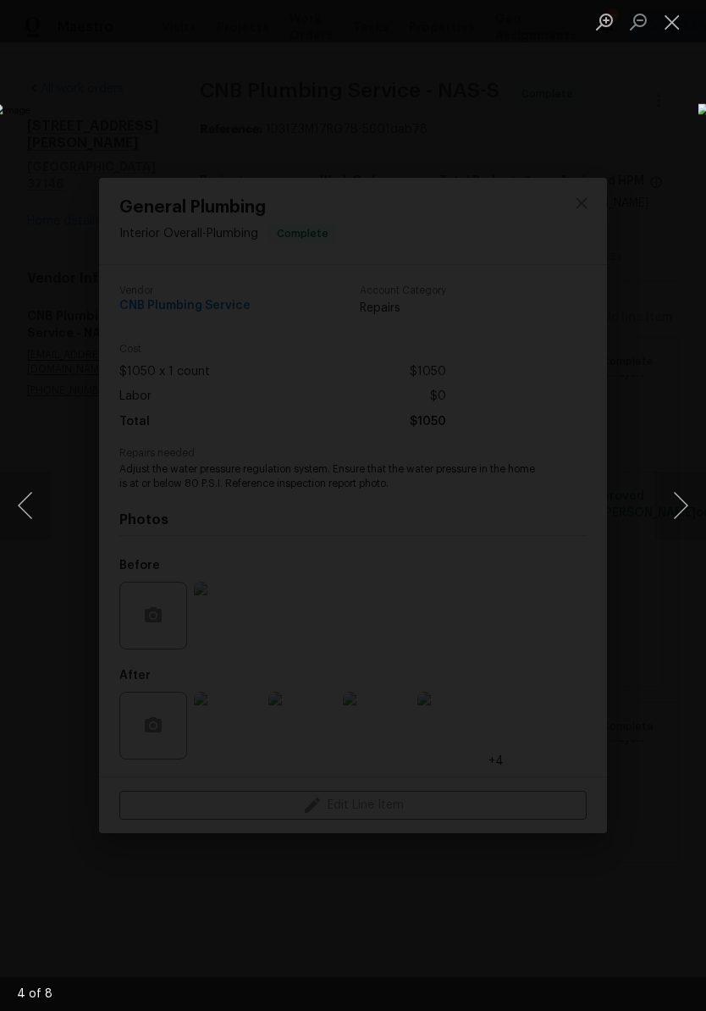
click at [682, 510] on button "Next image" at bounding box center [680, 506] width 51 height 68
click at [688, 515] on button "Next image" at bounding box center [680, 506] width 51 height 68
click at [687, 515] on button "Next image" at bounding box center [680, 506] width 51 height 68
click at [677, 22] on button "Close lightbox" at bounding box center [672, 22] width 34 height 30
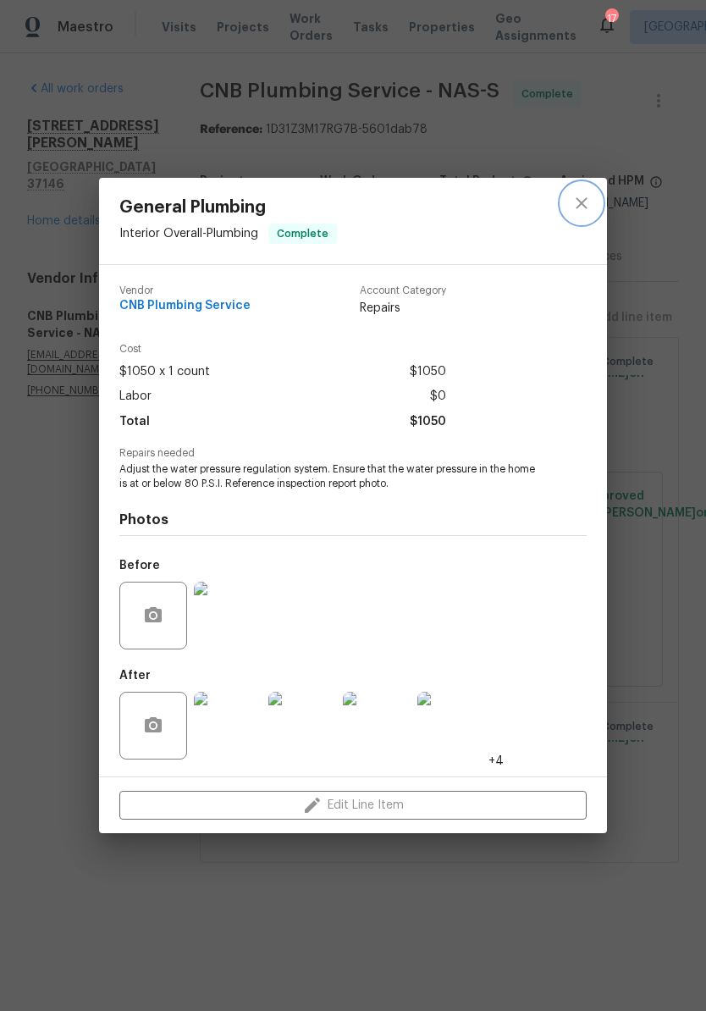
click at [589, 212] on button "close" at bounding box center [581, 203] width 41 height 41
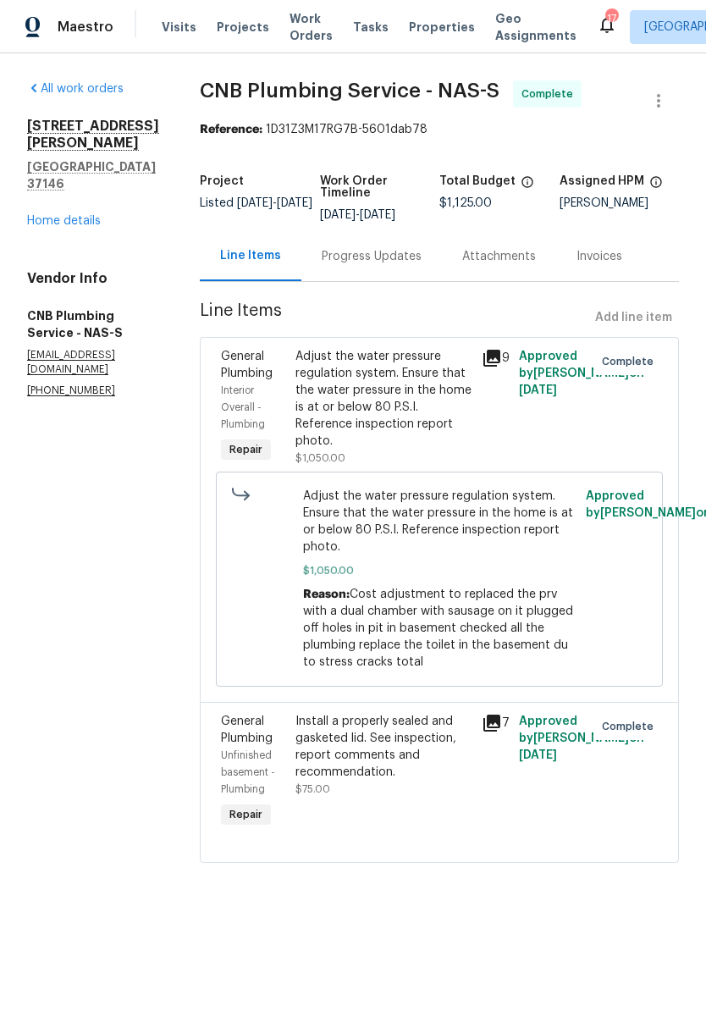
click at [409, 754] on div "Install a properly sealed and gasketed lid. See inspection, report comments and…" at bounding box center [384, 747] width 176 height 68
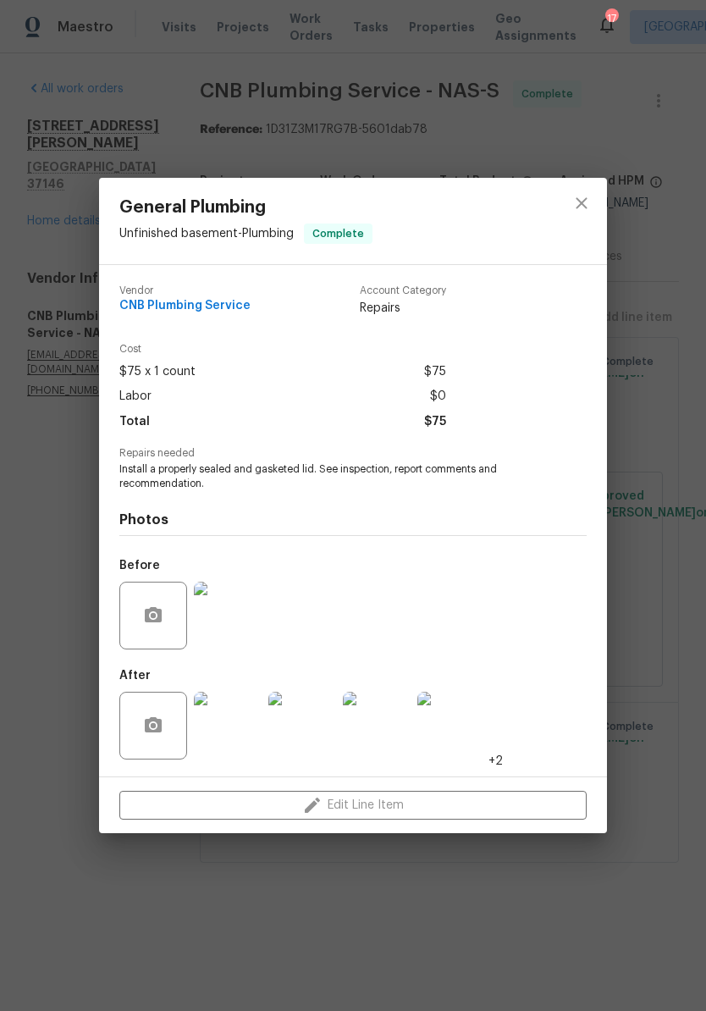
click at [241, 628] on img at bounding box center [228, 616] width 68 height 68
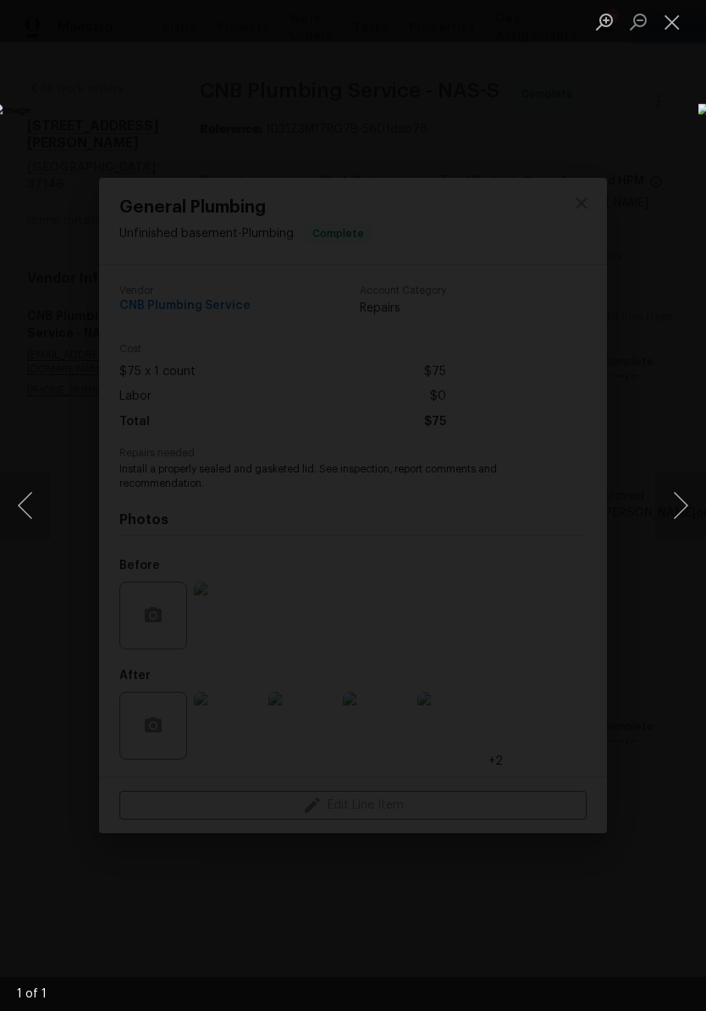
click at [554, 141] on img "Lightbox" at bounding box center [272, 505] width 561 height 804
click at [554, 556] on img "Lightbox" at bounding box center [272, 505] width 561 height 804
click at [554, 557] on img "Lightbox" at bounding box center [272, 505] width 561 height 804
click at [673, 29] on button "Close lightbox" at bounding box center [672, 22] width 34 height 30
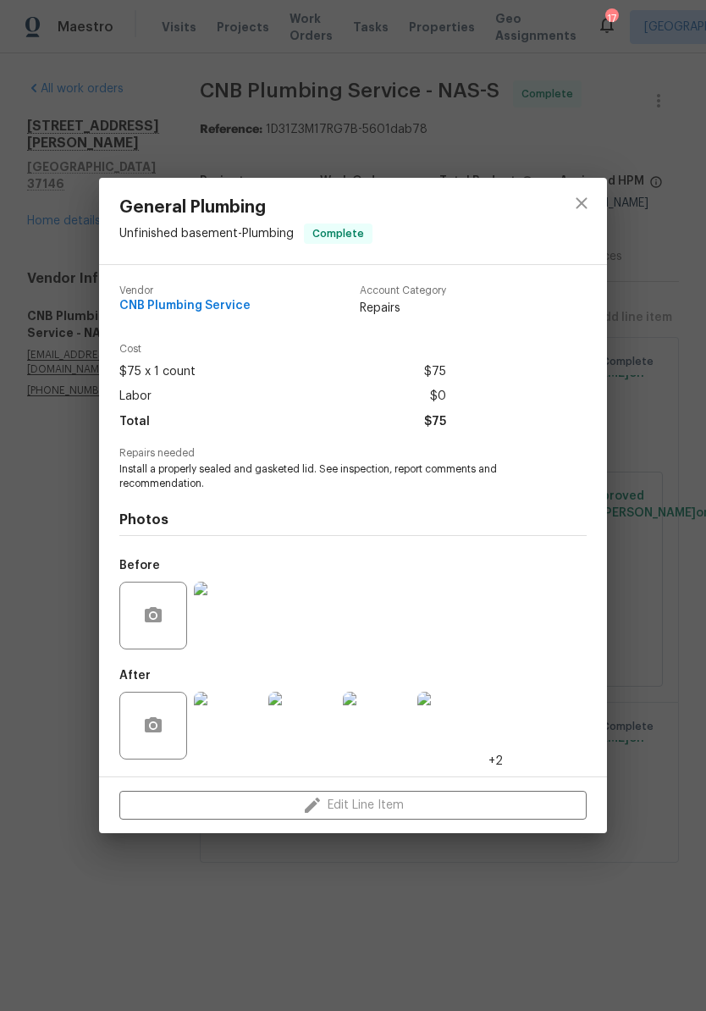
click at [387, 733] on img at bounding box center [377, 726] width 68 height 68
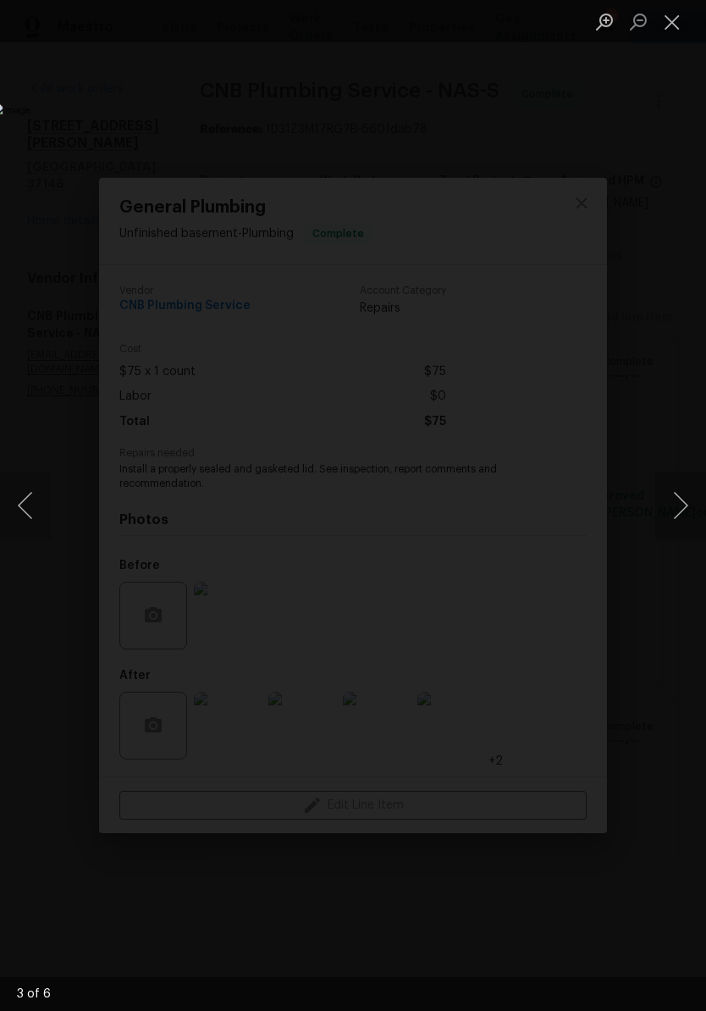
click at [688, 501] on button "Next image" at bounding box center [680, 506] width 51 height 68
click at [685, 495] on button "Next image" at bounding box center [680, 506] width 51 height 68
click at [692, 500] on button "Next image" at bounding box center [680, 506] width 51 height 68
click at [686, 499] on button "Next image" at bounding box center [680, 506] width 51 height 68
click at [683, 501] on button "Next image" at bounding box center [680, 506] width 51 height 68
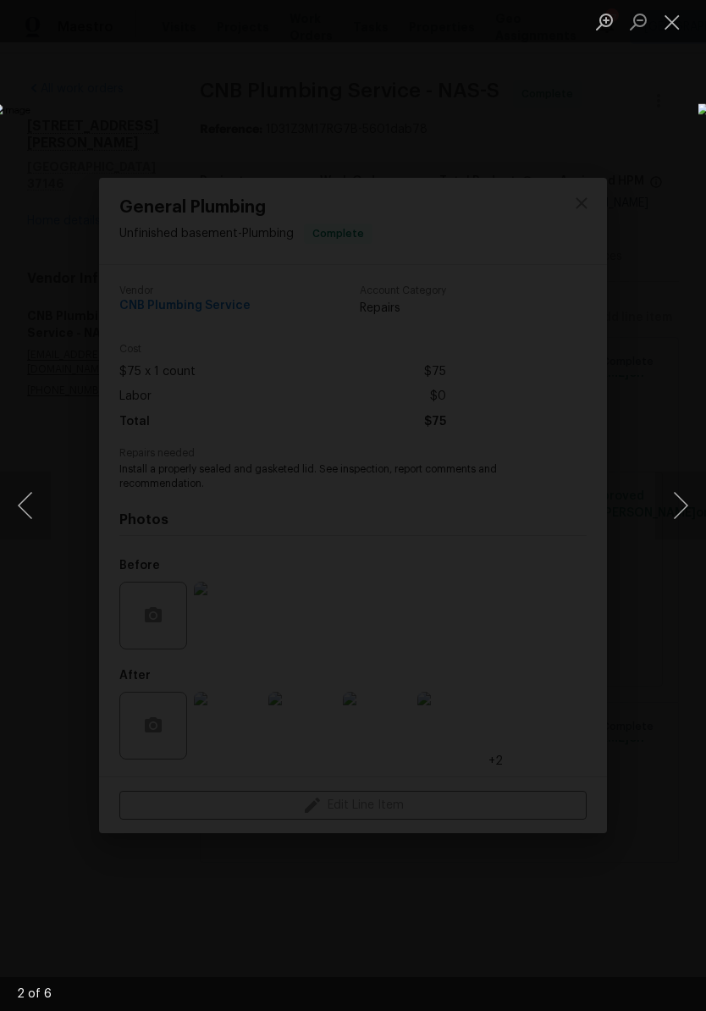
click at [686, 511] on button "Next image" at bounding box center [680, 506] width 51 height 68
click at [686, 510] on button "Next image" at bounding box center [680, 506] width 51 height 68
click at [677, 511] on button "Next image" at bounding box center [680, 506] width 51 height 68
click at [678, 25] on button "Close lightbox" at bounding box center [672, 22] width 34 height 30
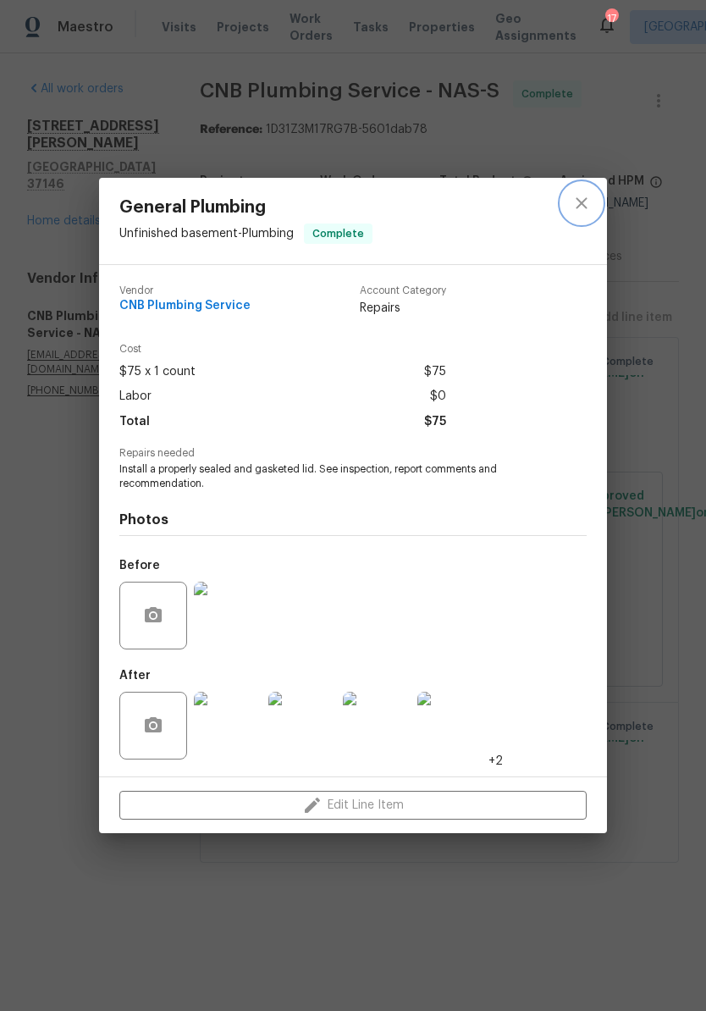
click at [586, 211] on icon "close" at bounding box center [582, 203] width 20 height 20
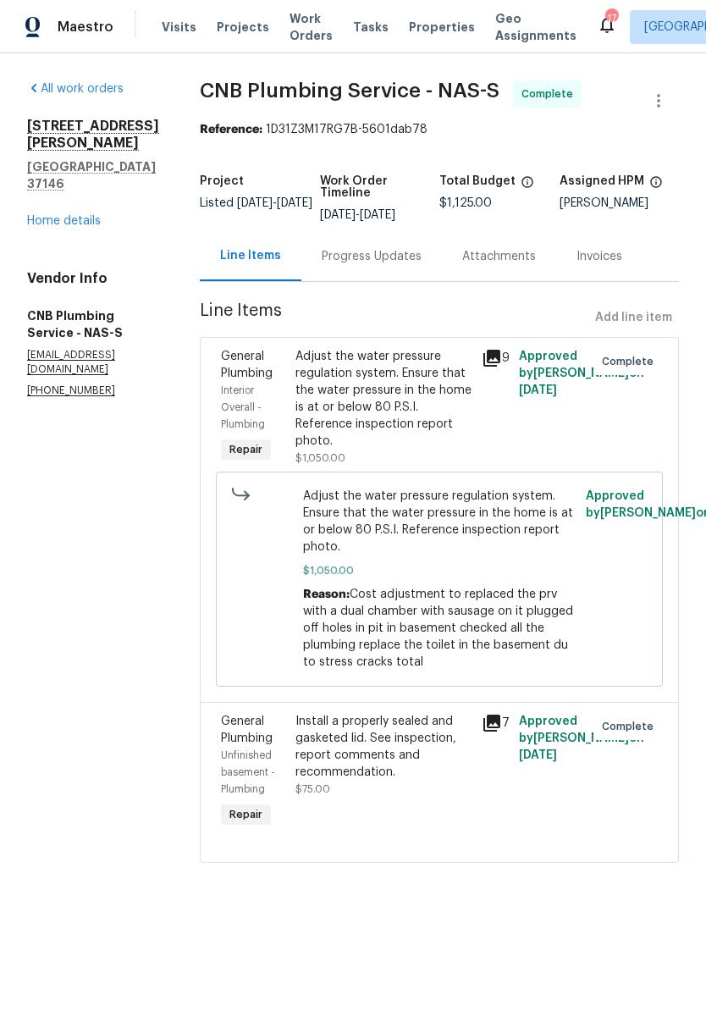
click at [86, 215] on link "Home details" at bounding box center [64, 221] width 74 height 12
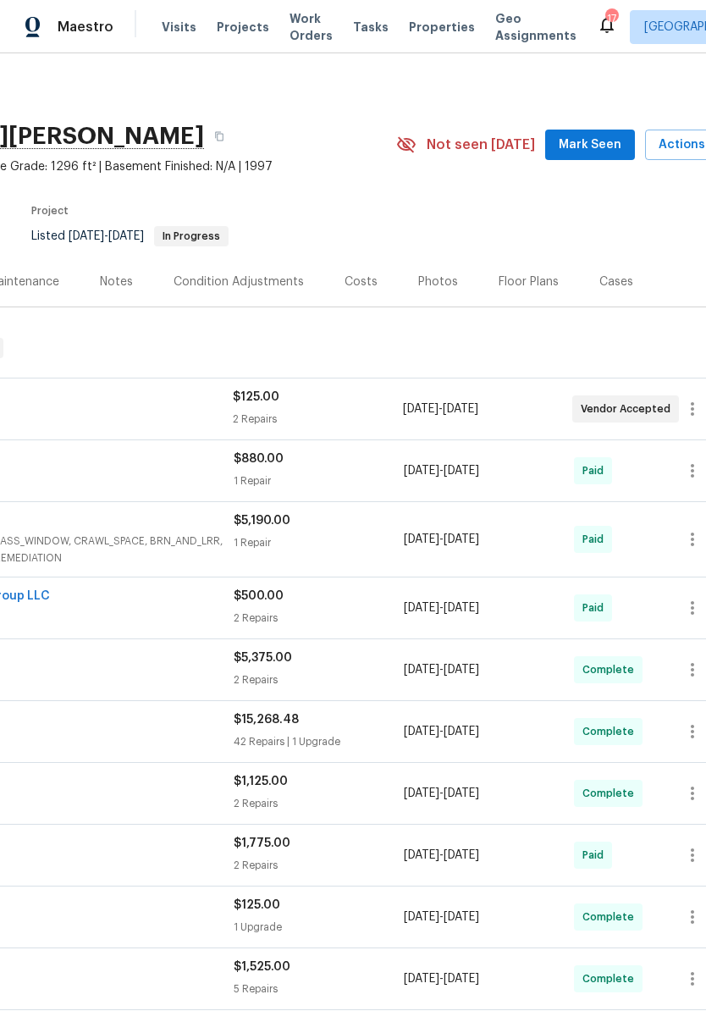
scroll to position [0, 220]
click at [599, 141] on span "Mark Seen" at bounding box center [587, 145] width 63 height 21
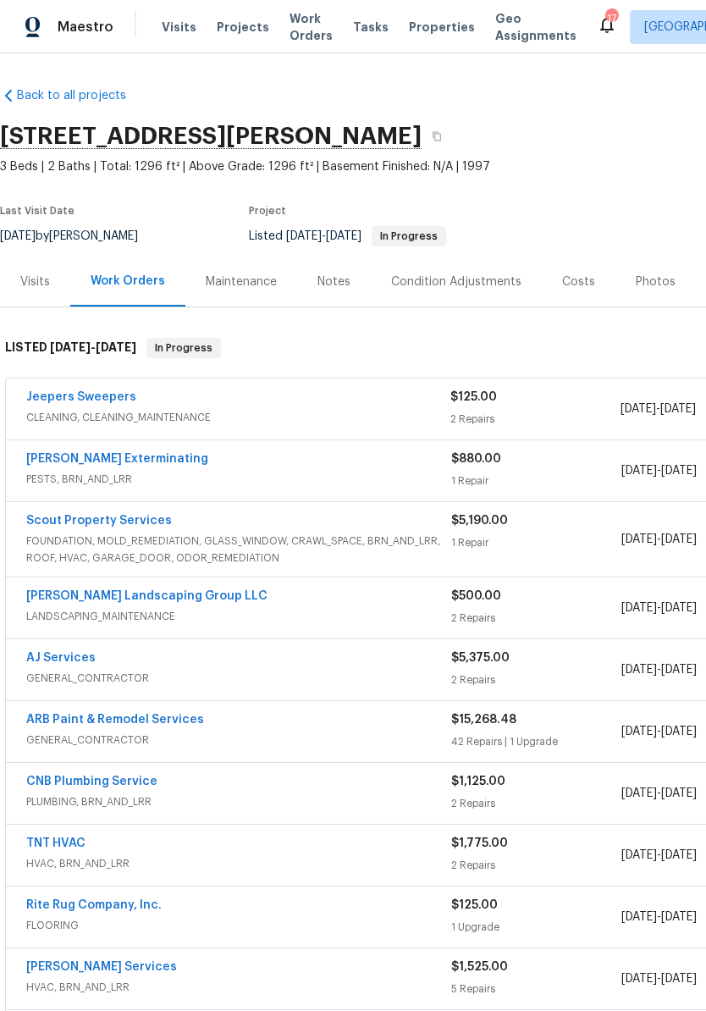
scroll to position [0, 0]
click at [105, 401] on link "Jeepers Sweepers" at bounding box center [81, 397] width 110 height 12
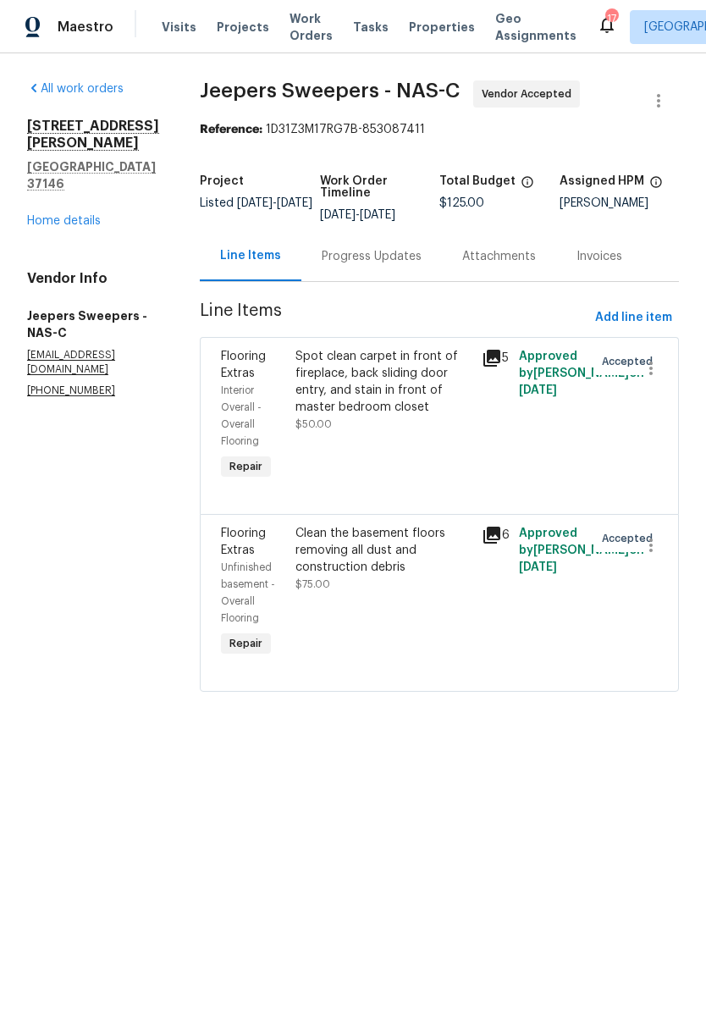
click at [422, 265] on div "Progress Updates" at bounding box center [372, 256] width 100 height 17
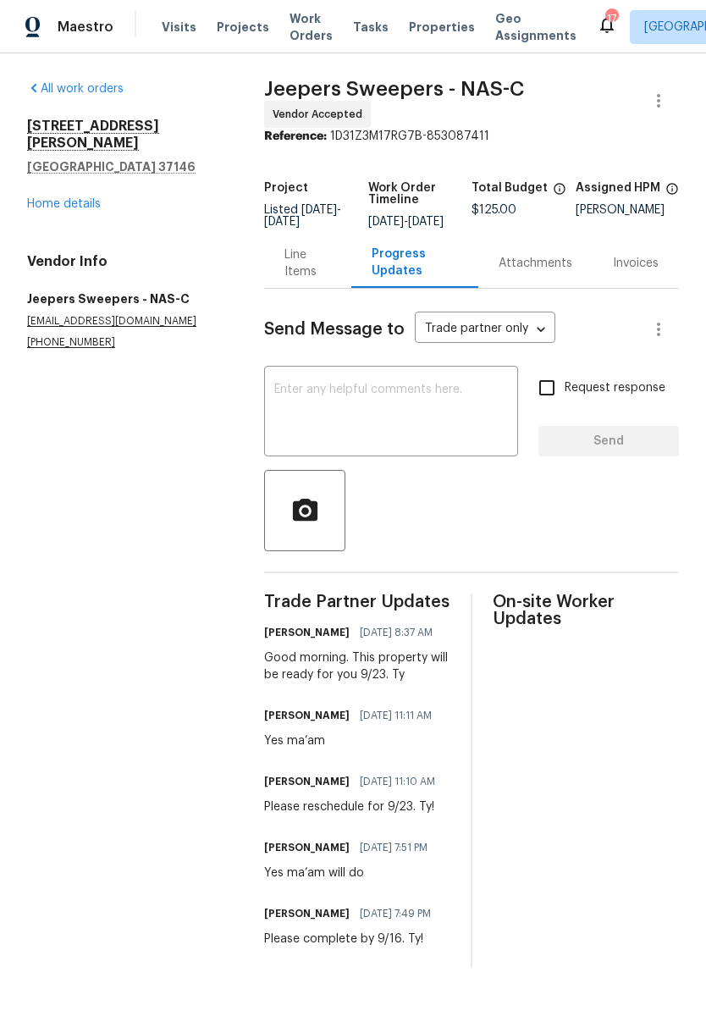
click at [75, 198] on link "Home details" at bounding box center [64, 204] width 74 height 12
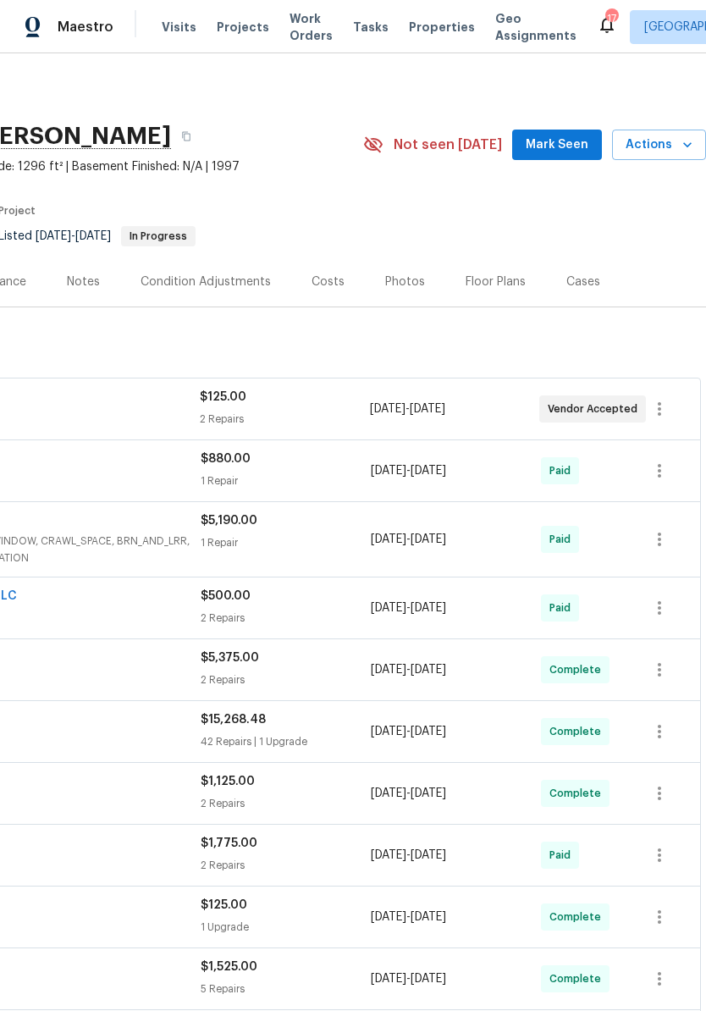
scroll to position [0, 251]
click at [569, 146] on span "Mark Seen" at bounding box center [557, 145] width 63 height 21
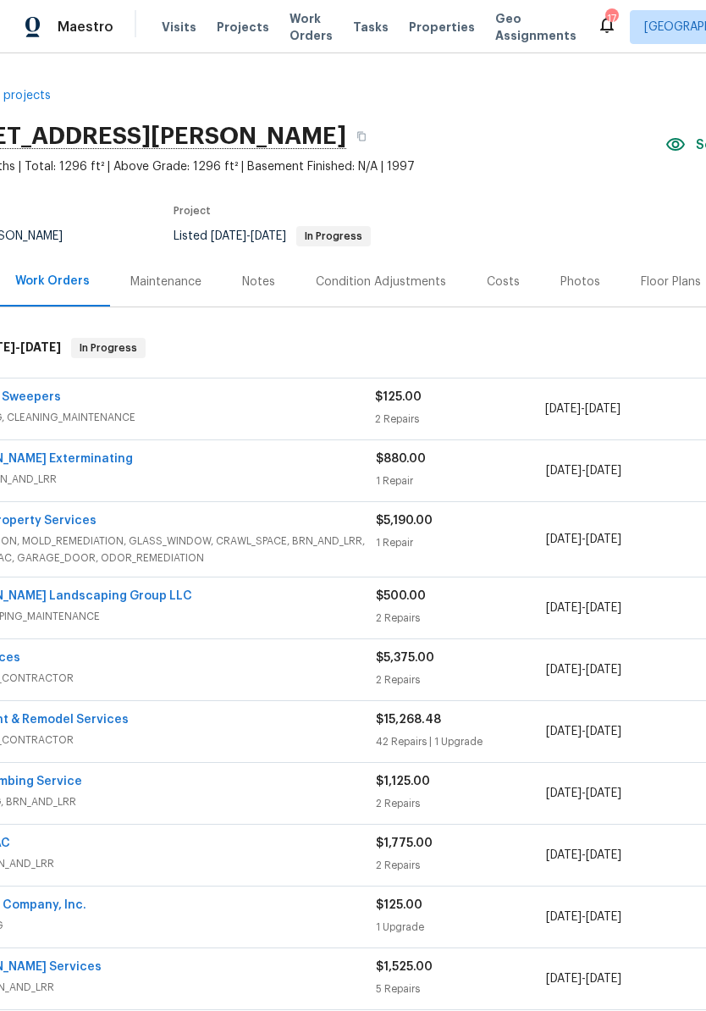
scroll to position [0, 57]
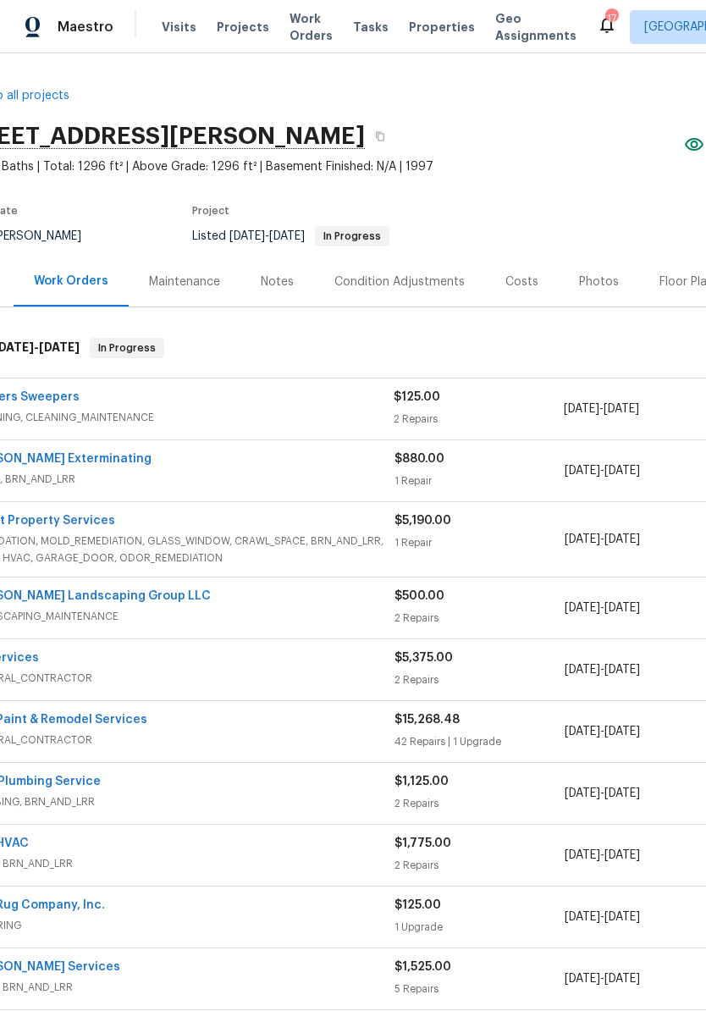
click at [279, 283] on div "Notes" at bounding box center [277, 282] width 33 height 17
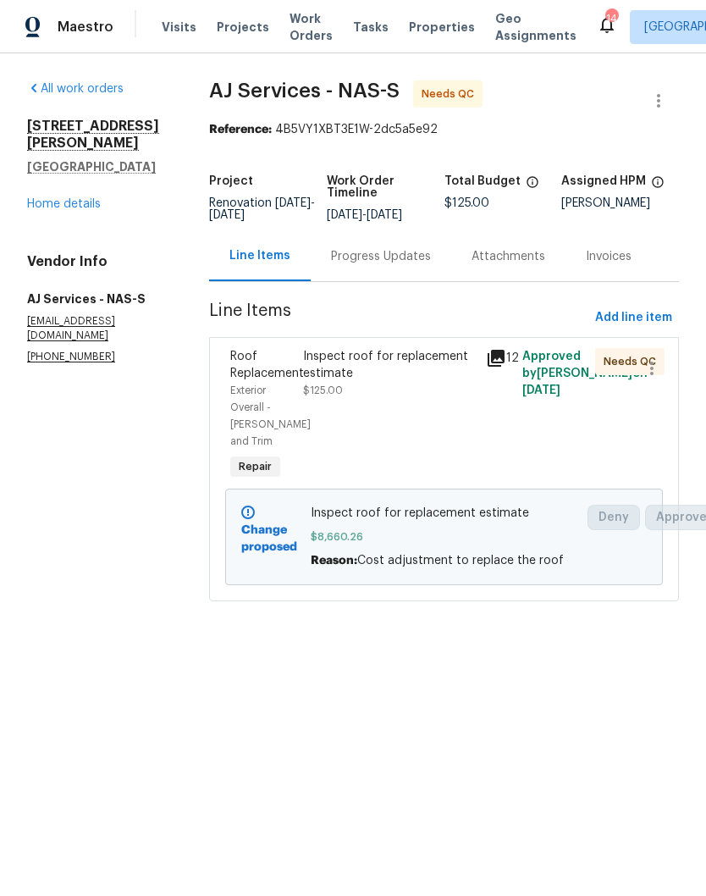
click at [422, 370] on div "Inspect roof for replacement estimate" at bounding box center [389, 365] width 172 height 34
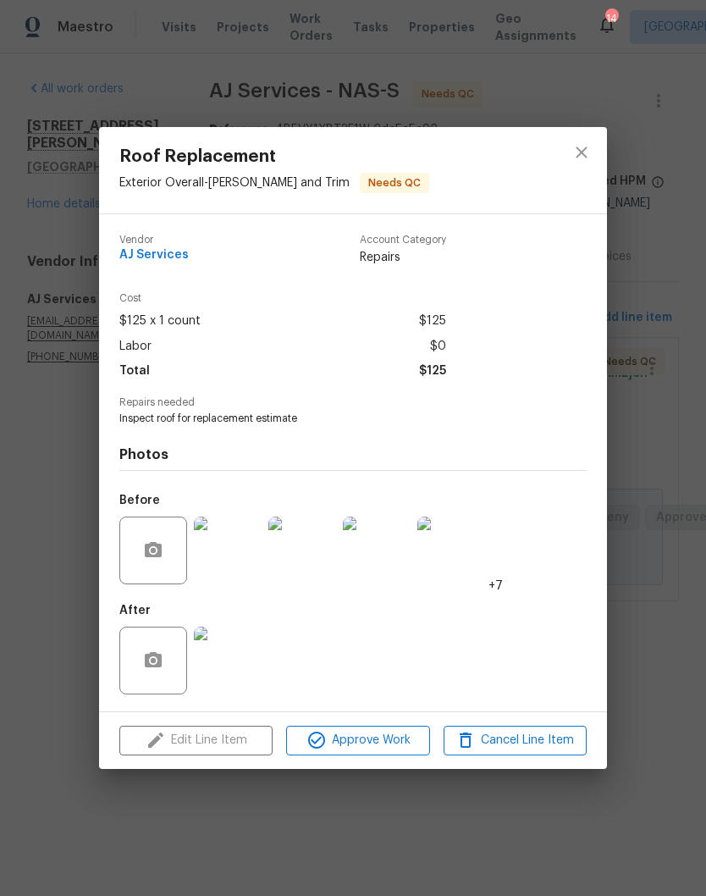
click at [239, 663] on img at bounding box center [228, 661] width 68 height 68
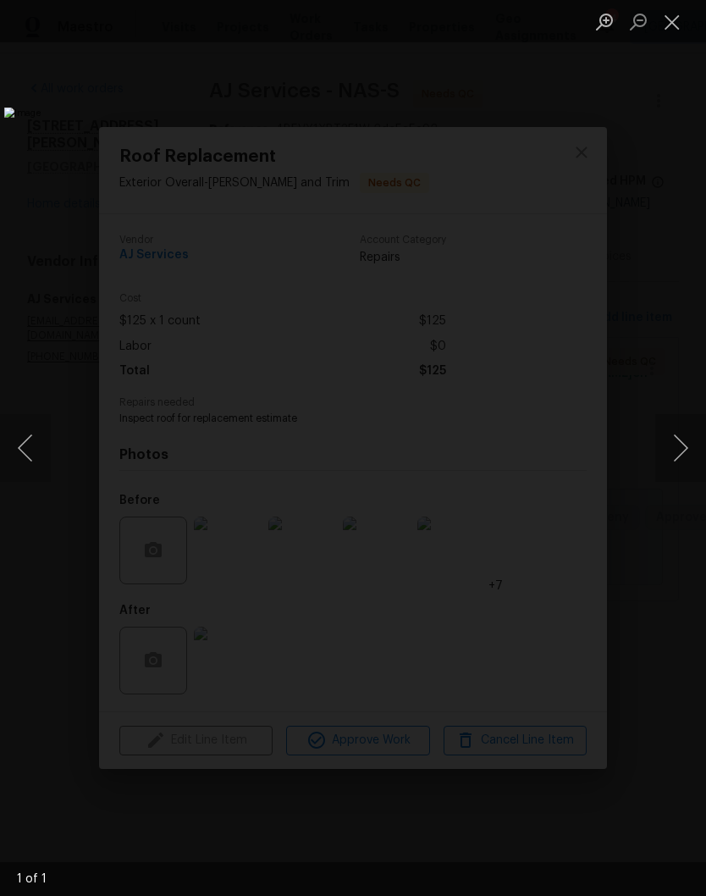
click at [682, 455] on button "Next image" at bounding box center [680, 448] width 51 height 68
click at [676, 25] on button "Close lightbox" at bounding box center [672, 22] width 34 height 30
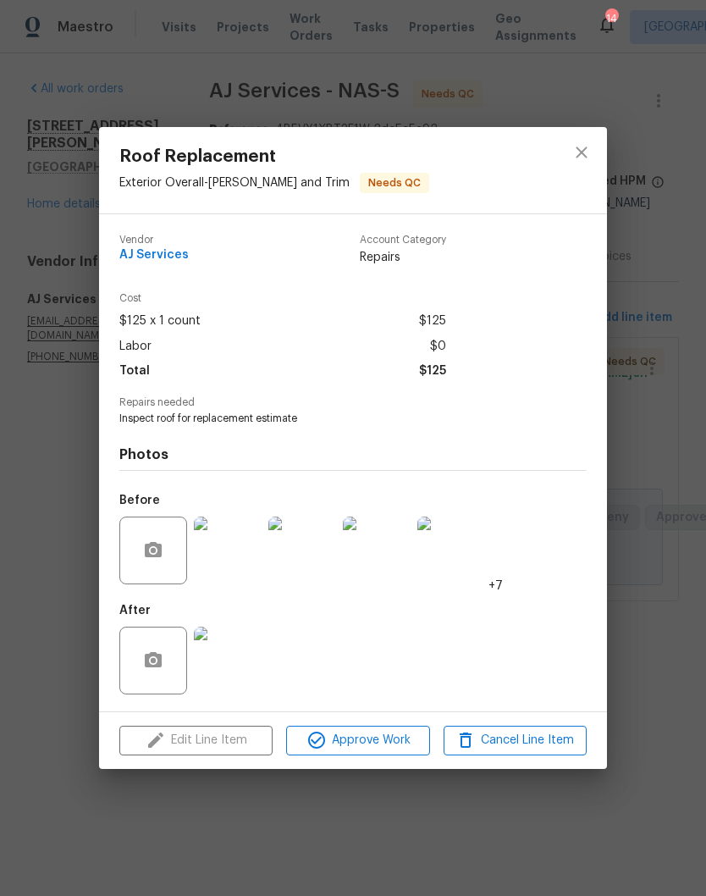
click at [244, 561] on img at bounding box center [228, 551] width 68 height 68
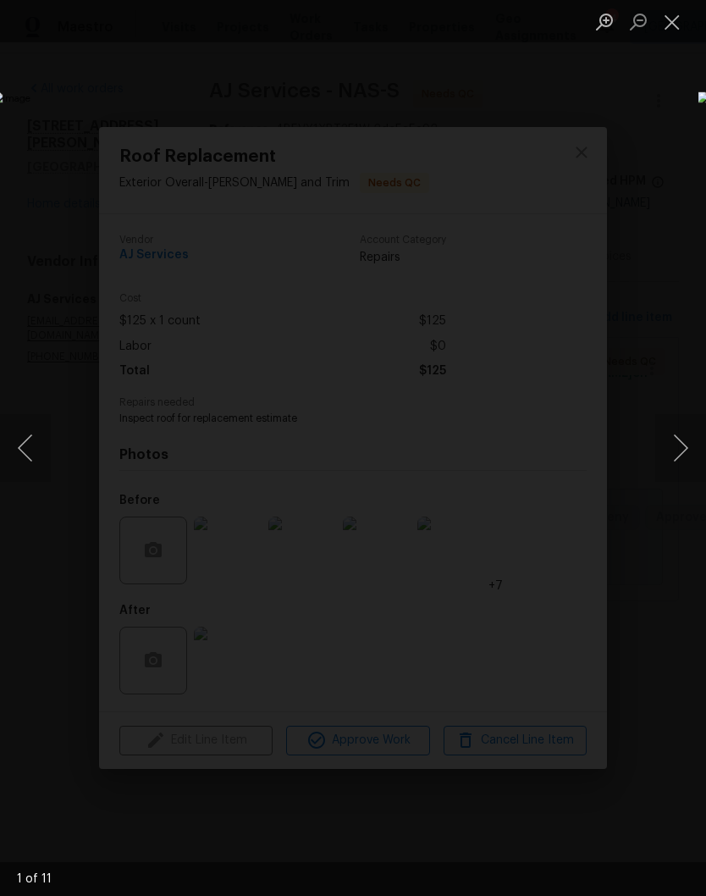
click at [688, 450] on button "Next image" at bounding box center [680, 448] width 51 height 68
click at [685, 452] on button "Next image" at bounding box center [680, 448] width 51 height 68
click at [683, 453] on button "Next image" at bounding box center [680, 448] width 51 height 68
click at [683, 454] on button "Next image" at bounding box center [680, 448] width 51 height 68
click at [682, 456] on button "Next image" at bounding box center [680, 448] width 51 height 68
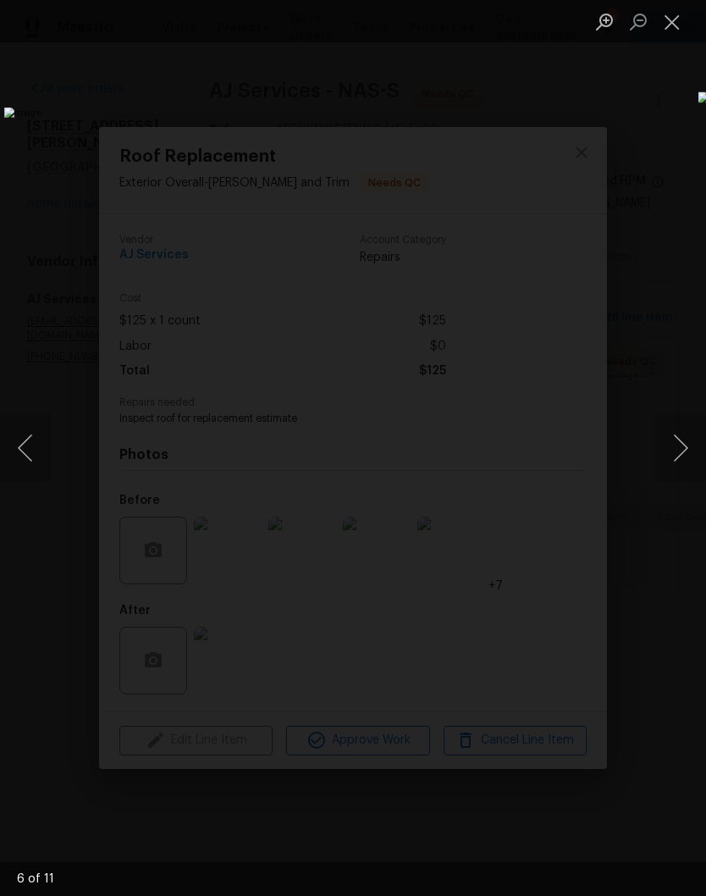
click at [682, 456] on button "Next image" at bounding box center [680, 448] width 51 height 68
click at [677, 460] on button "Next image" at bounding box center [680, 448] width 51 height 68
click at [677, 461] on button "Next image" at bounding box center [680, 448] width 51 height 68
click at [677, 460] on button "Next image" at bounding box center [680, 448] width 51 height 68
click at [672, 462] on button "Next image" at bounding box center [680, 448] width 51 height 68
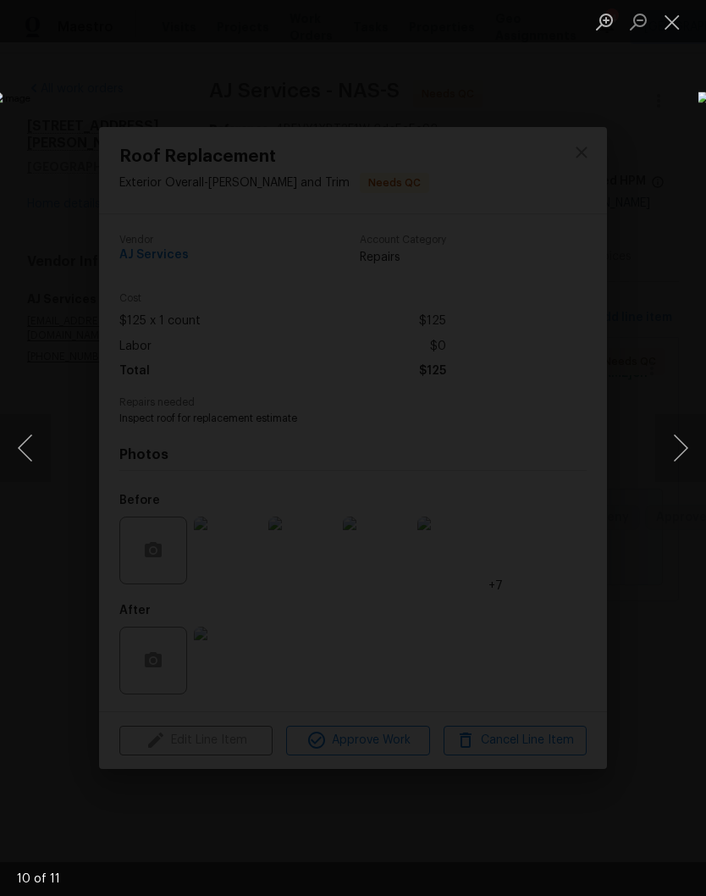
click at [687, 451] on button "Next image" at bounding box center [680, 448] width 51 height 68
click at [677, 31] on button "Close lightbox" at bounding box center [672, 22] width 34 height 30
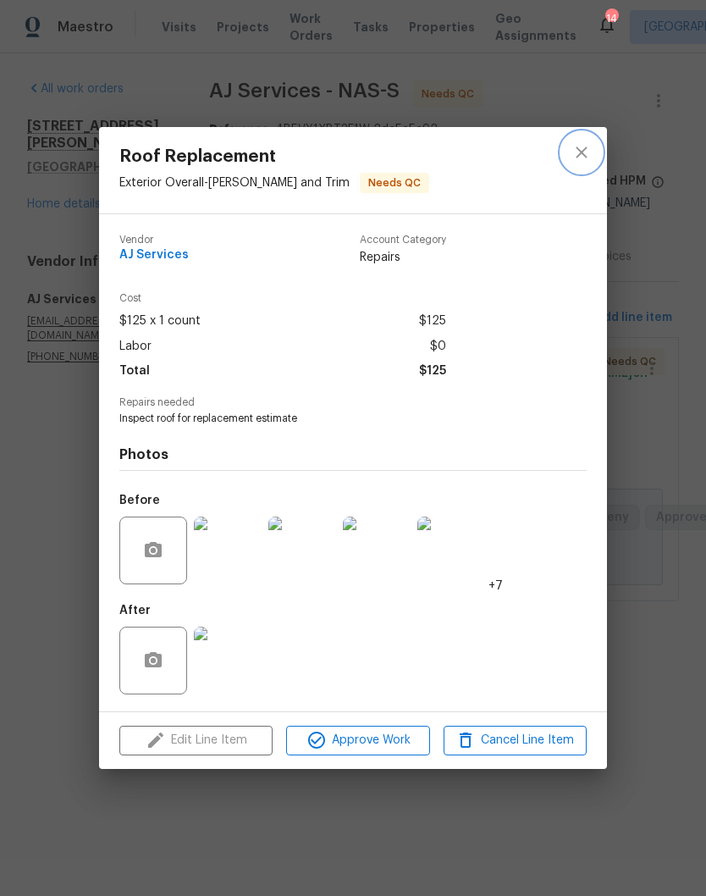
click at [586, 162] on button "close" at bounding box center [581, 152] width 41 height 41
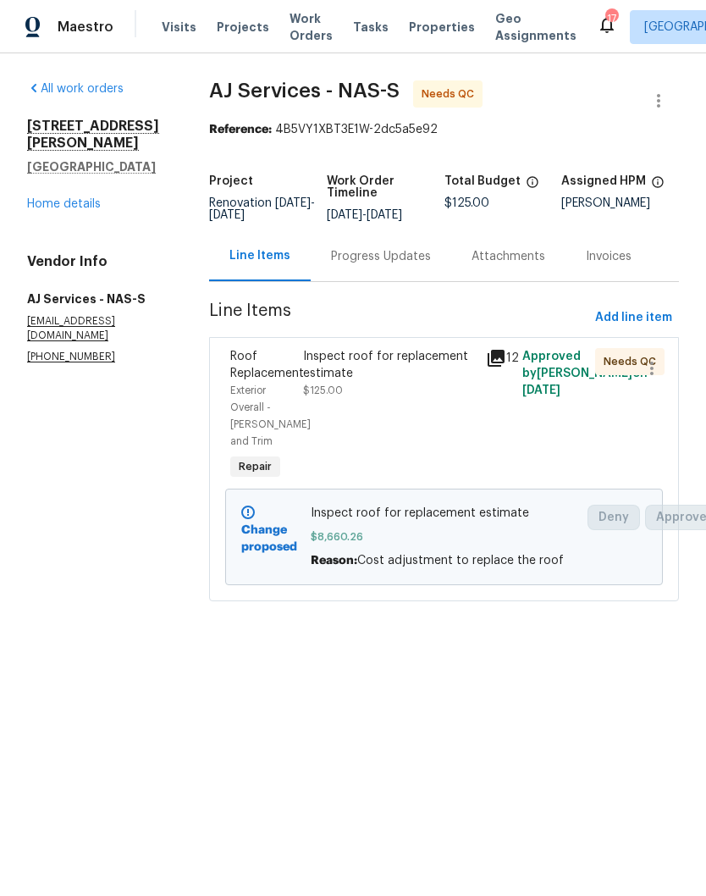
click at [404, 370] on div "Inspect roof for replacement estimate" at bounding box center [389, 365] width 172 height 34
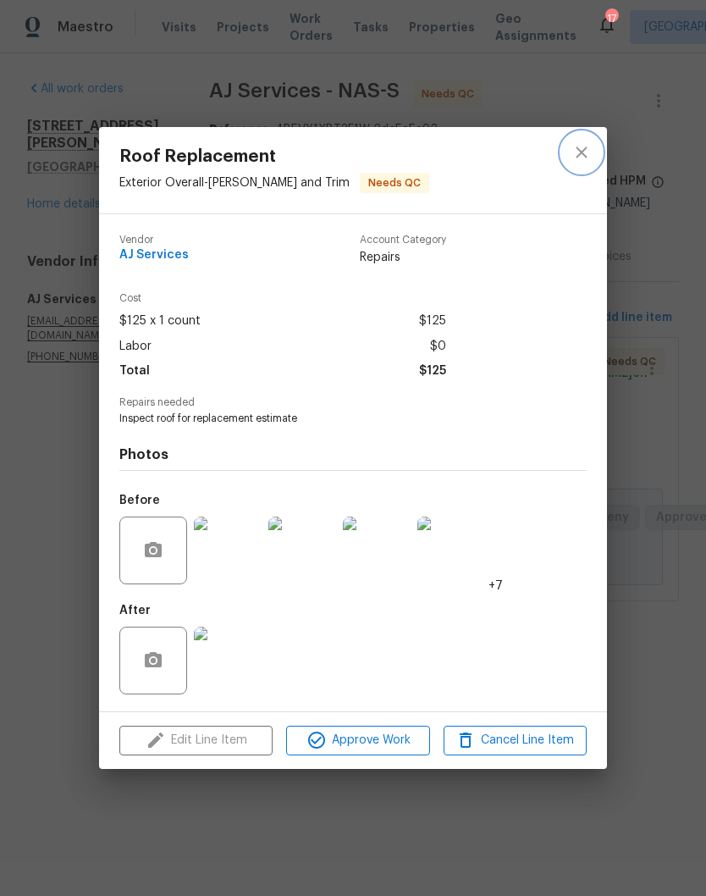
click at [589, 153] on icon "close" at bounding box center [582, 152] width 20 height 20
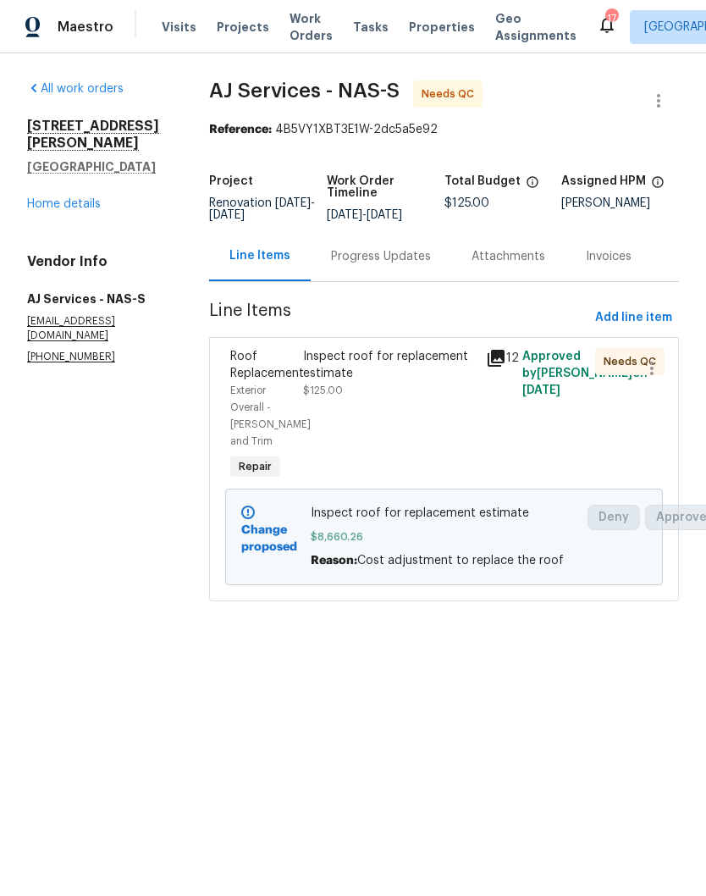
click at [405, 362] on div "Inspect roof for replacement estimate" at bounding box center [389, 365] width 172 height 34
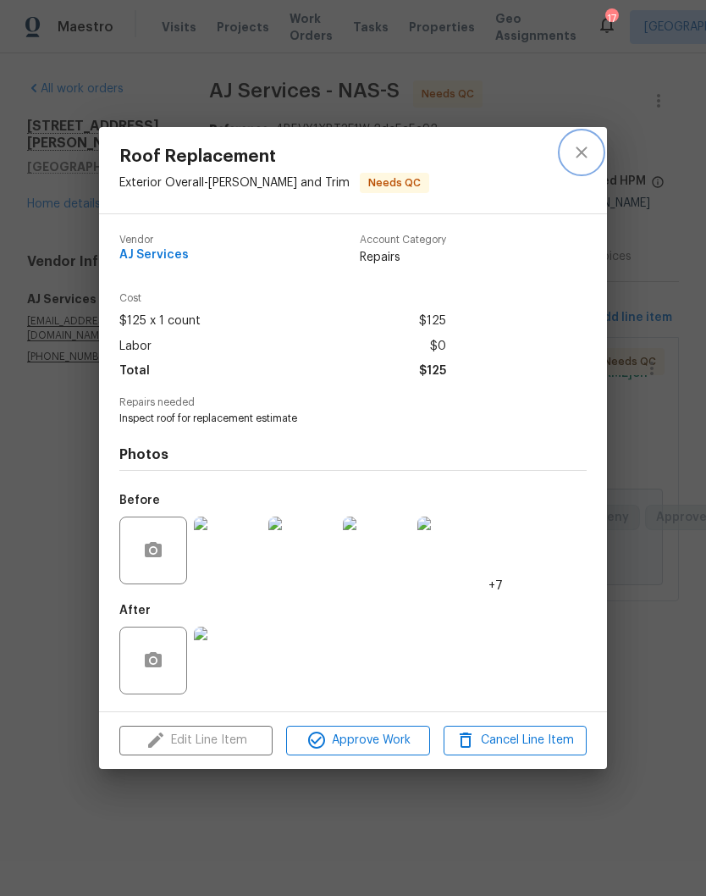
click at [580, 153] on icon "close" at bounding box center [581, 152] width 11 height 11
